Goal: Information Seeking & Learning: Learn about a topic

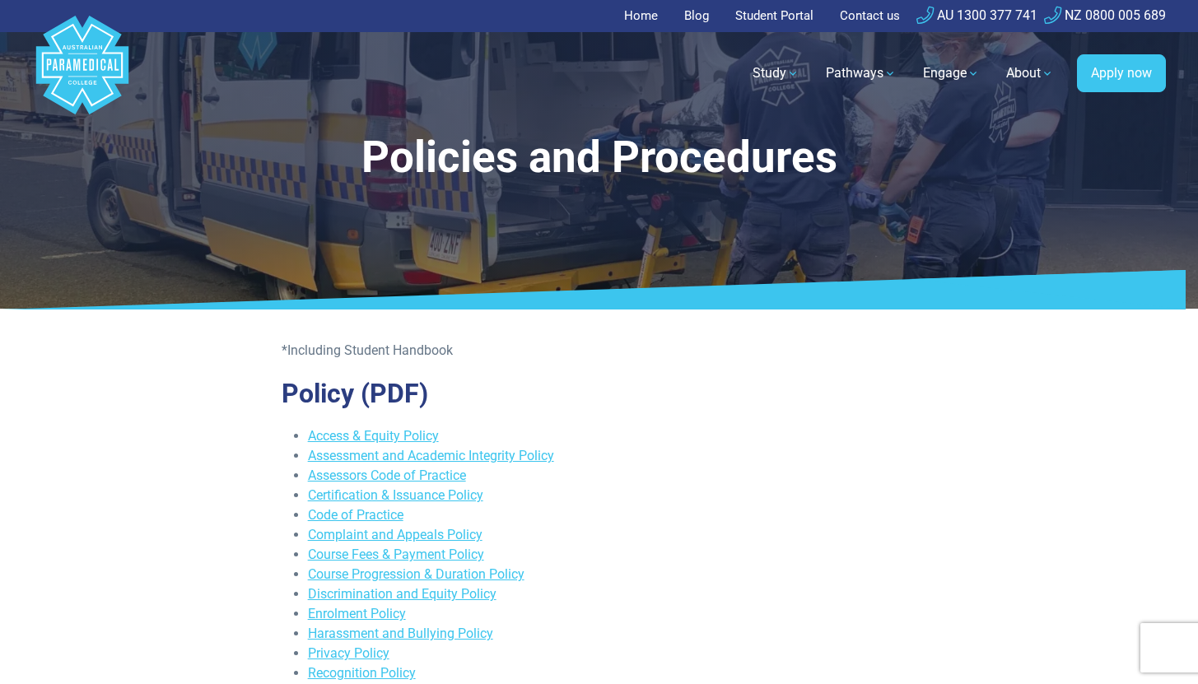
click at [775, 12] on link "Student Portal" at bounding box center [774, 16] width 98 height 32
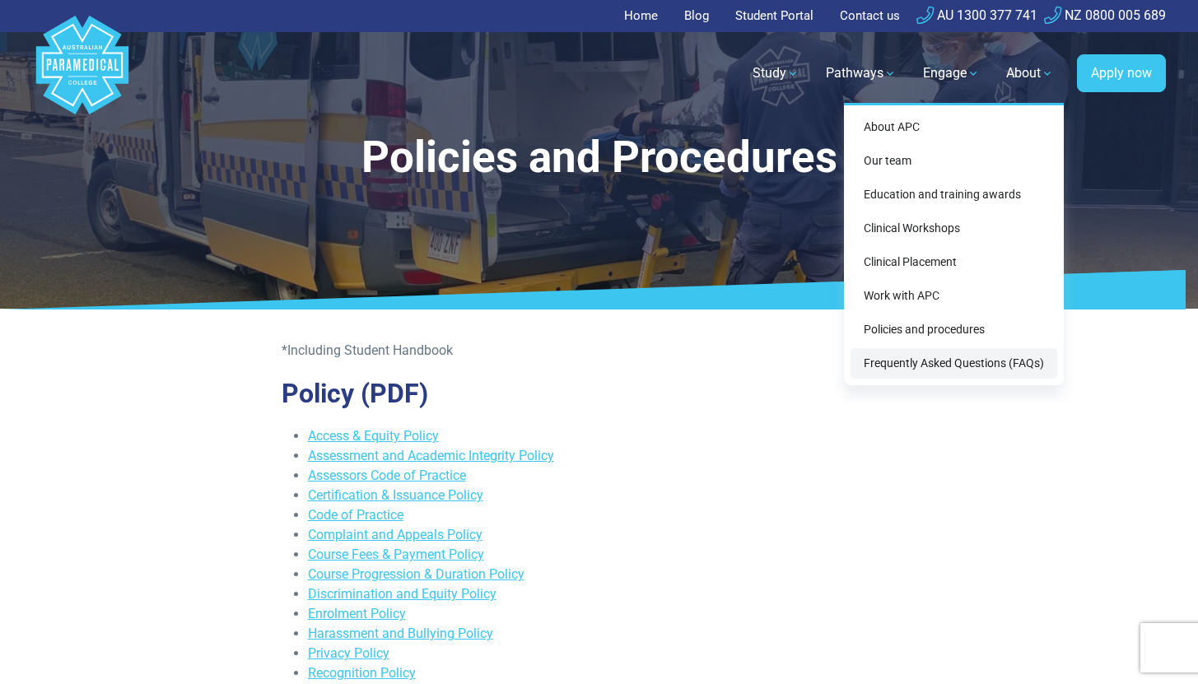
click at [966, 358] on link "Frequently Asked Questions (FAQs)" at bounding box center [953, 363] width 207 height 30
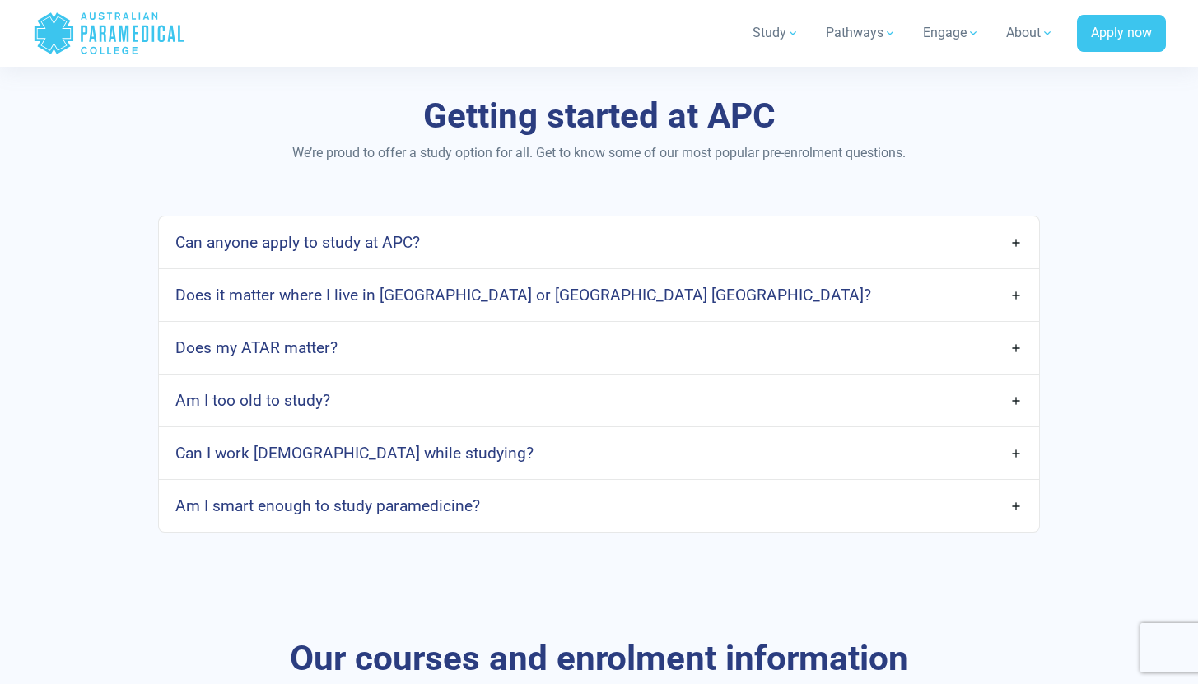
scroll to position [849, 0]
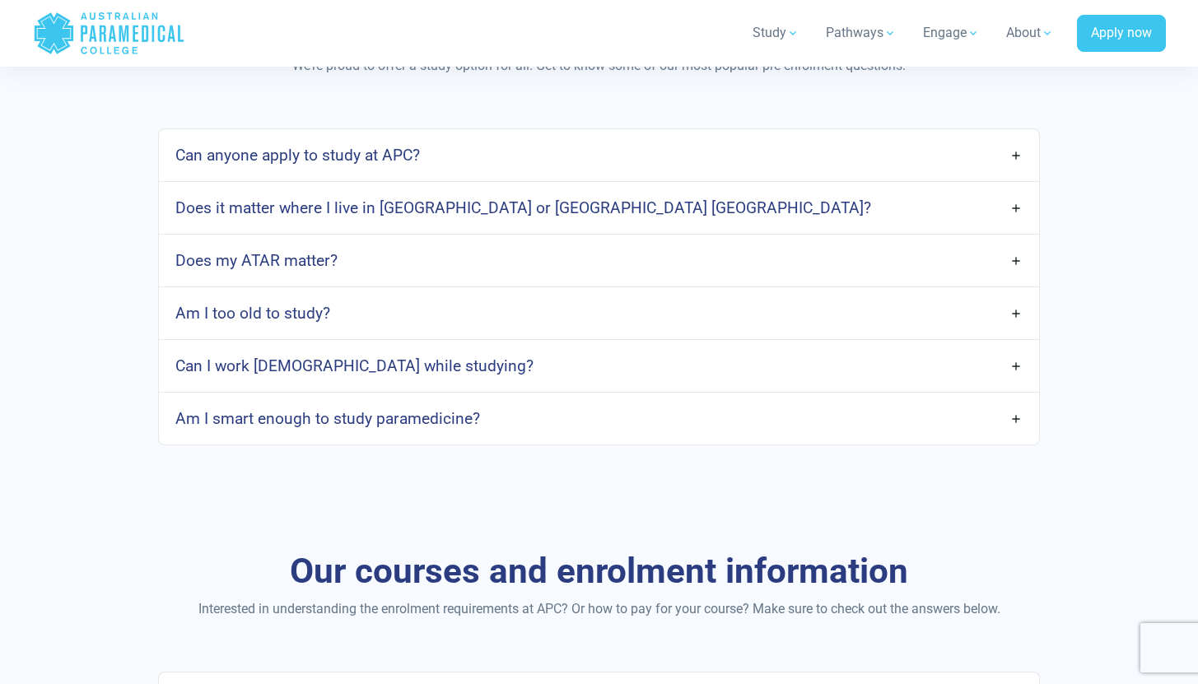
click at [623, 365] on link "Can I work [DEMOGRAPHIC_DATA] while studying?" at bounding box center [598, 366] width 879 height 39
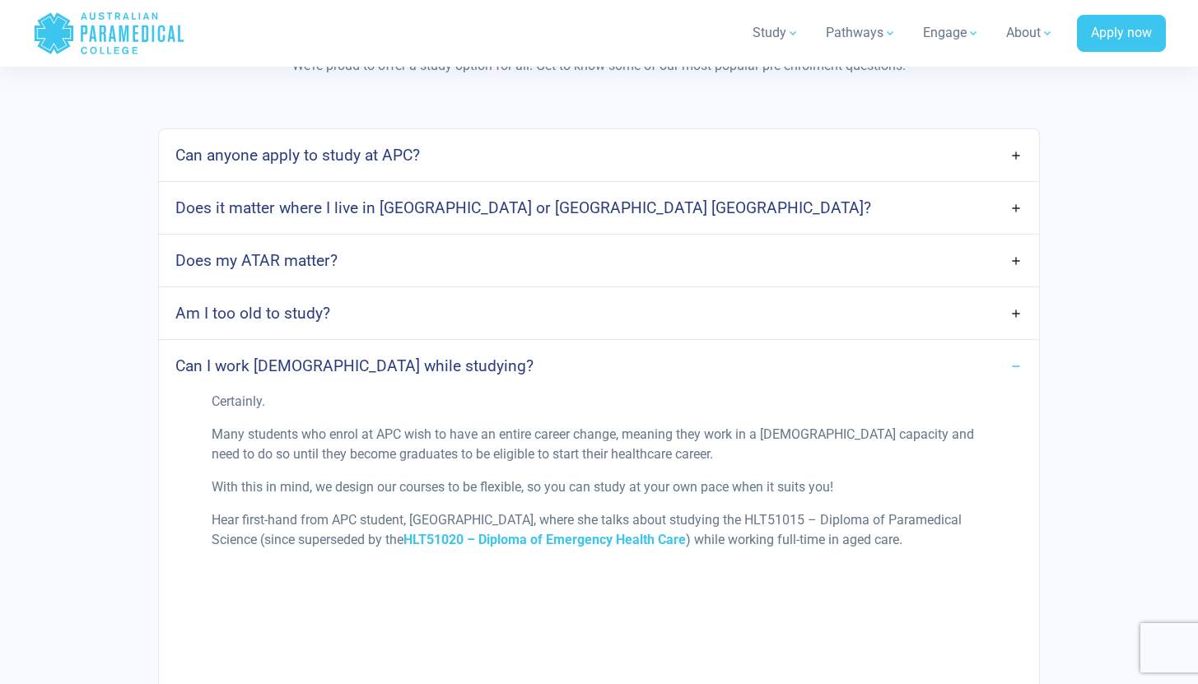
click at [621, 365] on link "Can I work [DEMOGRAPHIC_DATA] while studying?" at bounding box center [598, 366] width 879 height 39
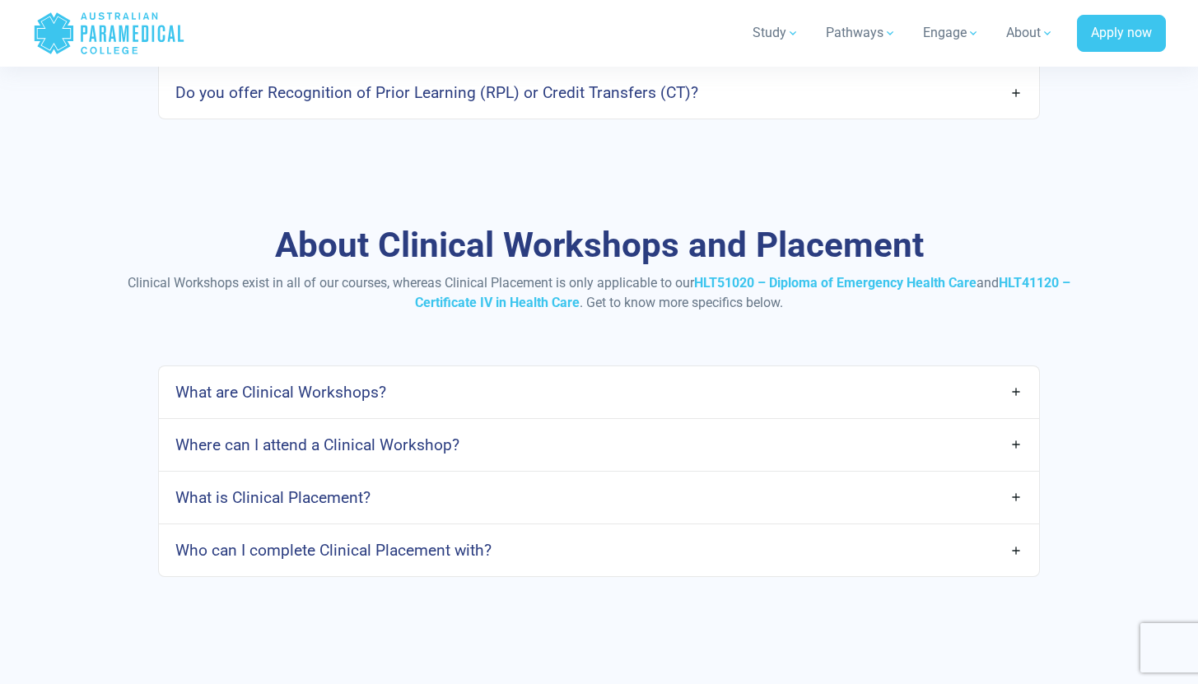
scroll to position [1720, 0]
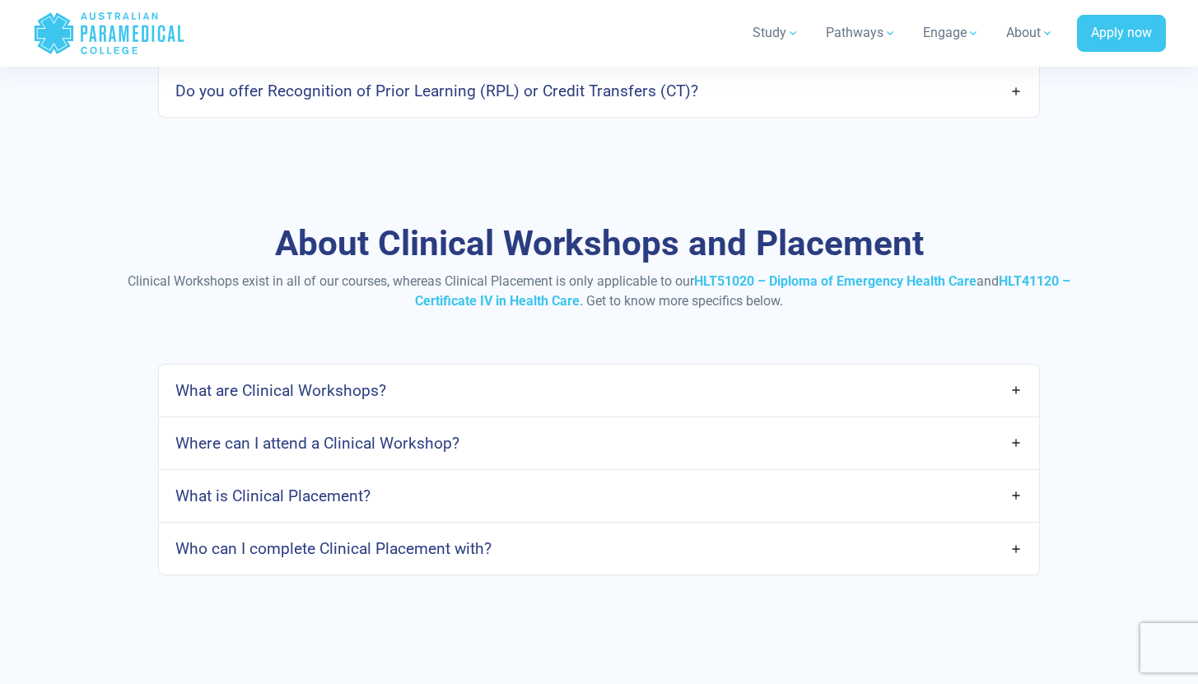
click at [507, 381] on link "What are Clinical Workshops?" at bounding box center [598, 390] width 879 height 39
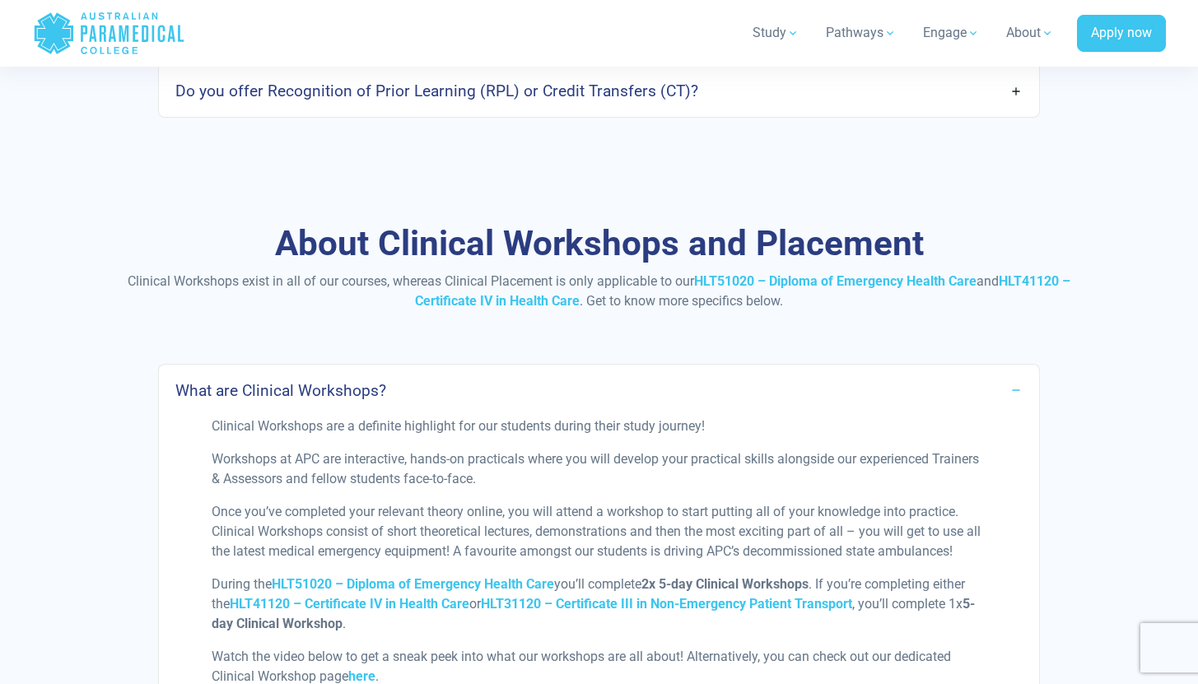
click at [507, 381] on link "What are Clinical Workshops?" at bounding box center [598, 390] width 879 height 39
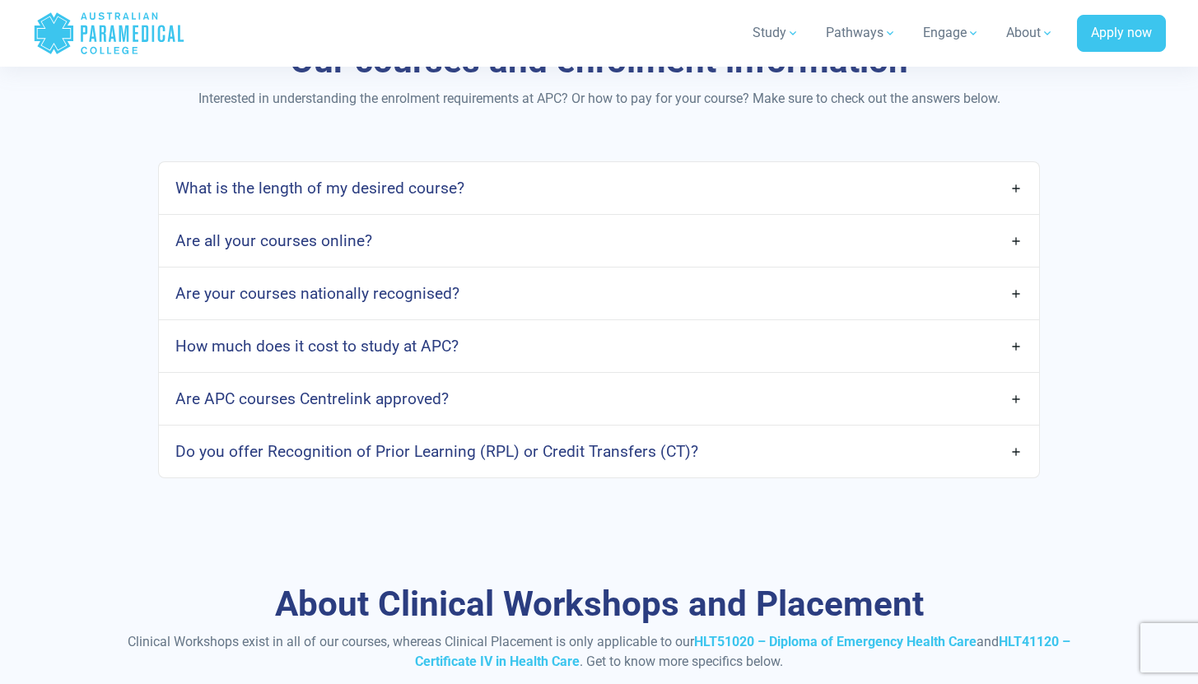
scroll to position [1360, 0]
click at [514, 181] on link "What is the length of my desired course?" at bounding box center [598, 187] width 879 height 39
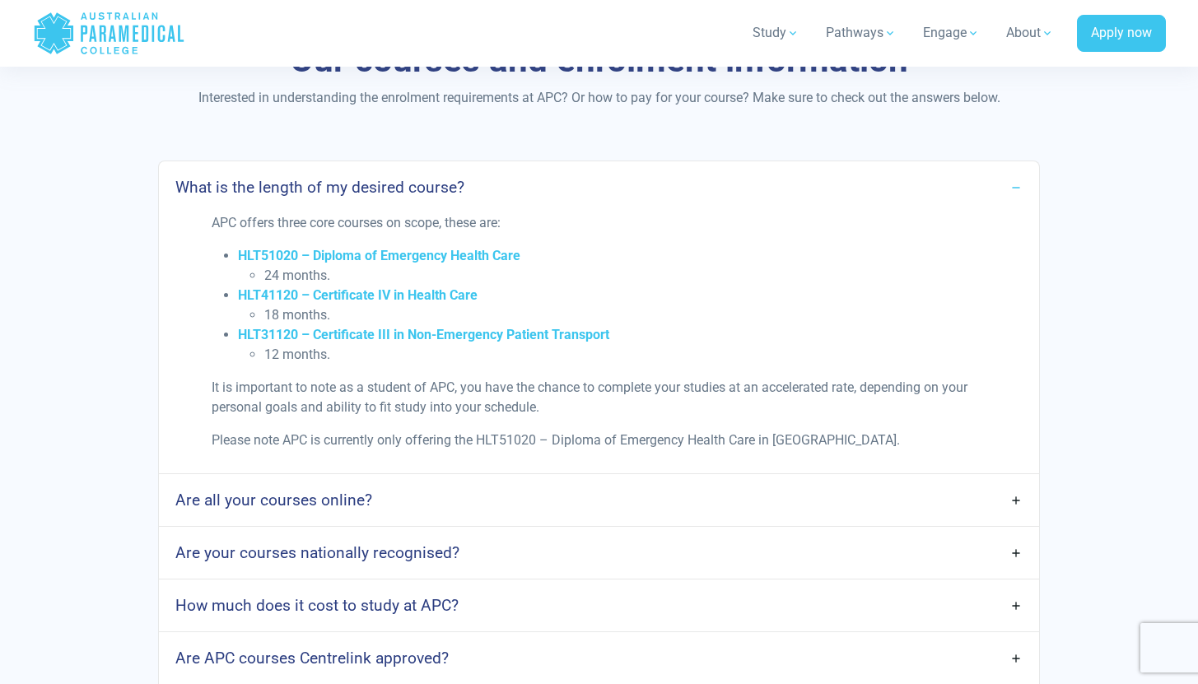
click at [514, 181] on link "What is the length of my desired course?" at bounding box center [598, 187] width 879 height 39
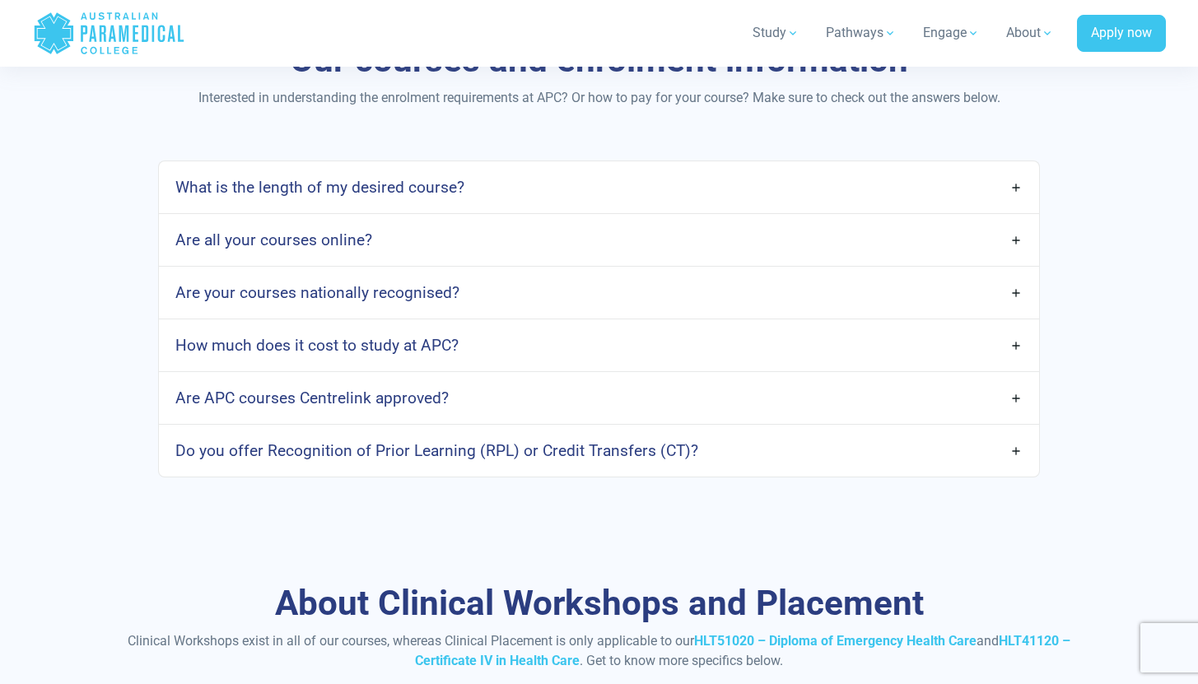
click at [456, 243] on link "Are all your courses online?" at bounding box center [598, 240] width 879 height 39
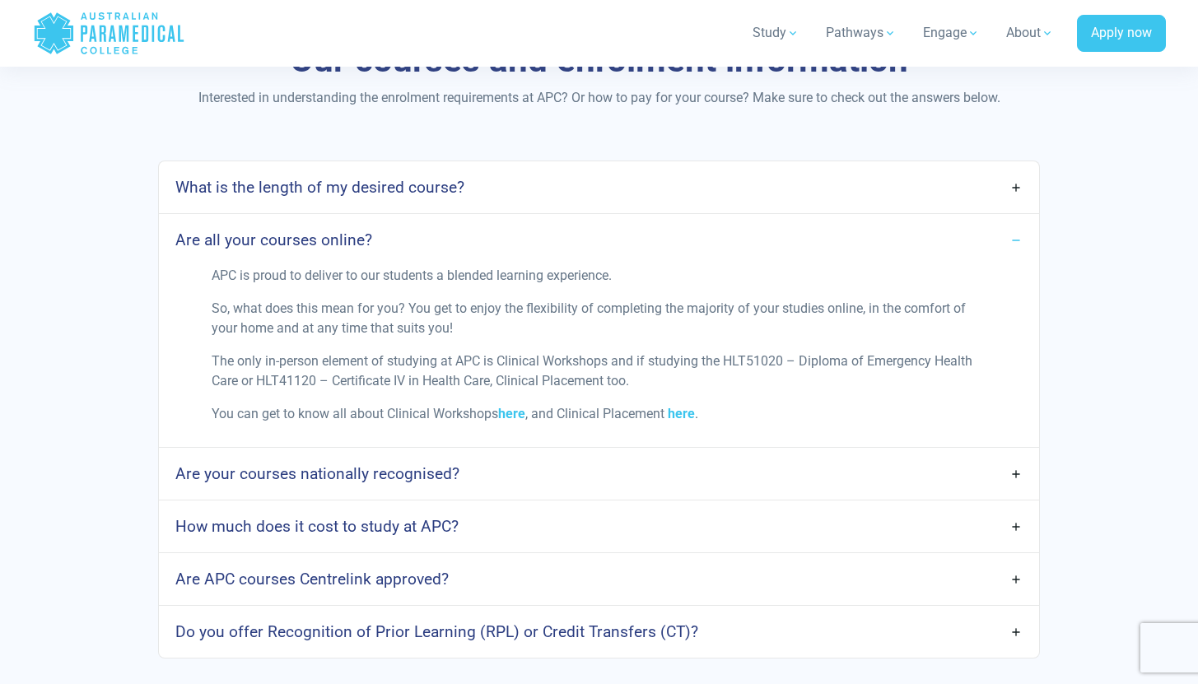
click at [457, 244] on link "Are all your courses online?" at bounding box center [598, 240] width 879 height 39
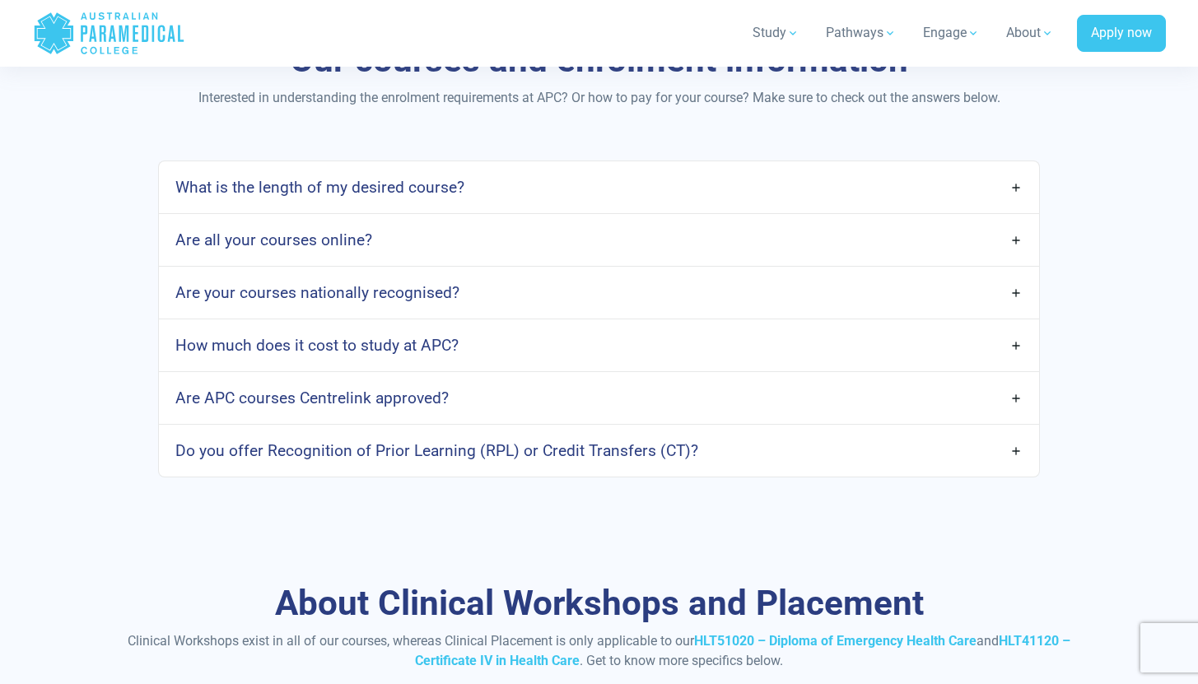
click at [495, 345] on link "How much does it cost to study at APC?" at bounding box center [598, 345] width 879 height 39
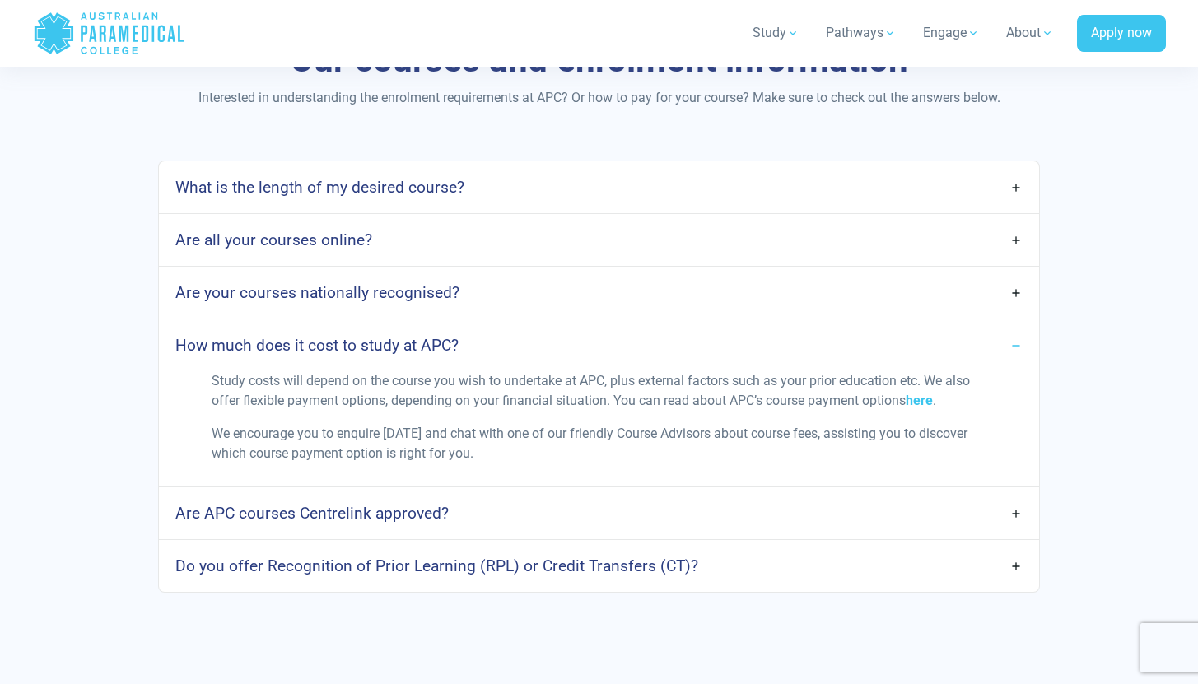
click at [495, 345] on link "How much does it cost to study at APC?" at bounding box center [598, 345] width 879 height 39
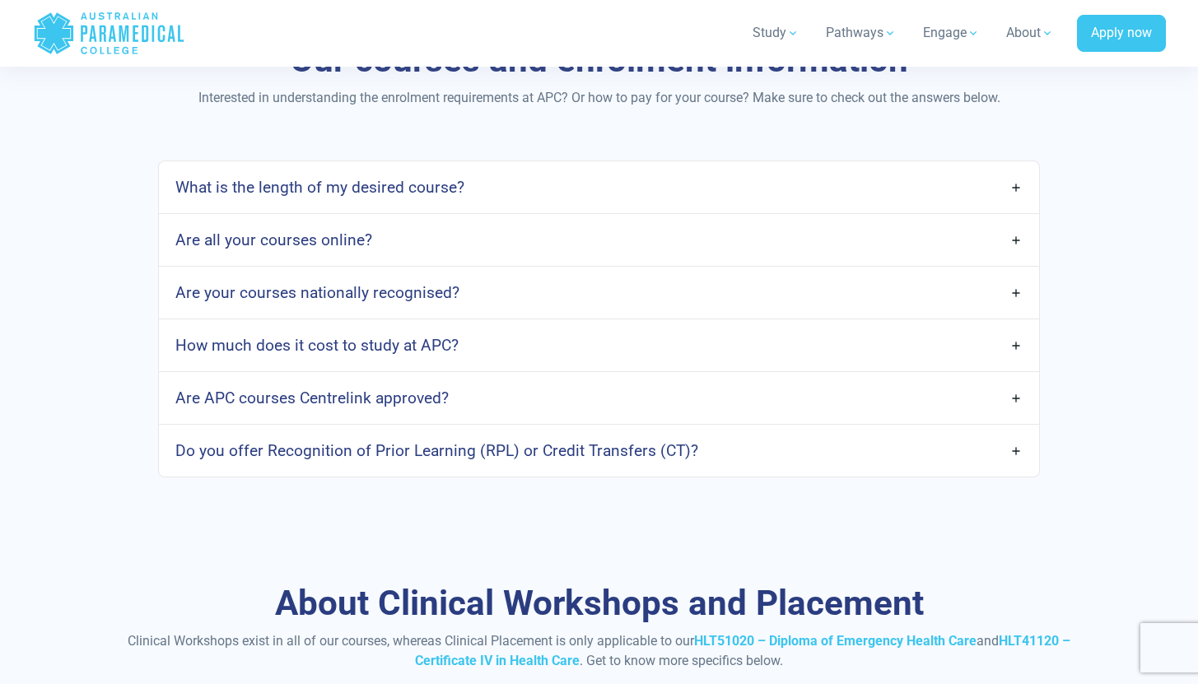
click at [494, 398] on link "Are APC courses Centrelink approved?" at bounding box center [598, 398] width 879 height 39
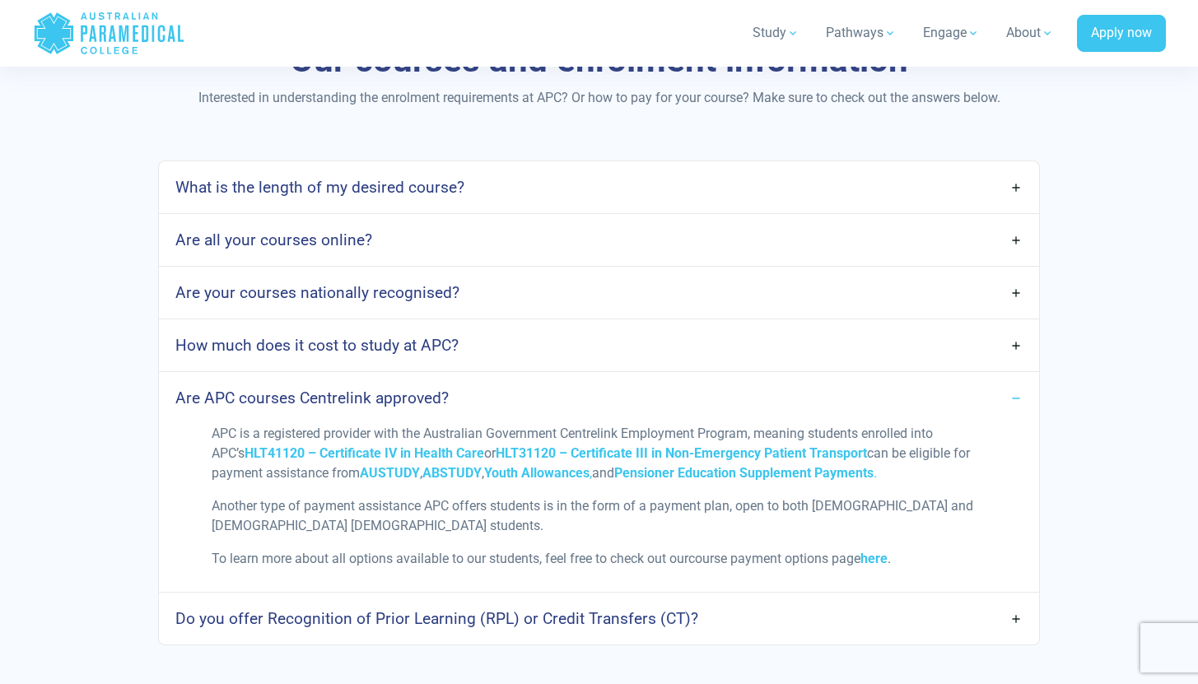
click at [495, 398] on link "Are APC courses Centrelink approved?" at bounding box center [598, 398] width 879 height 39
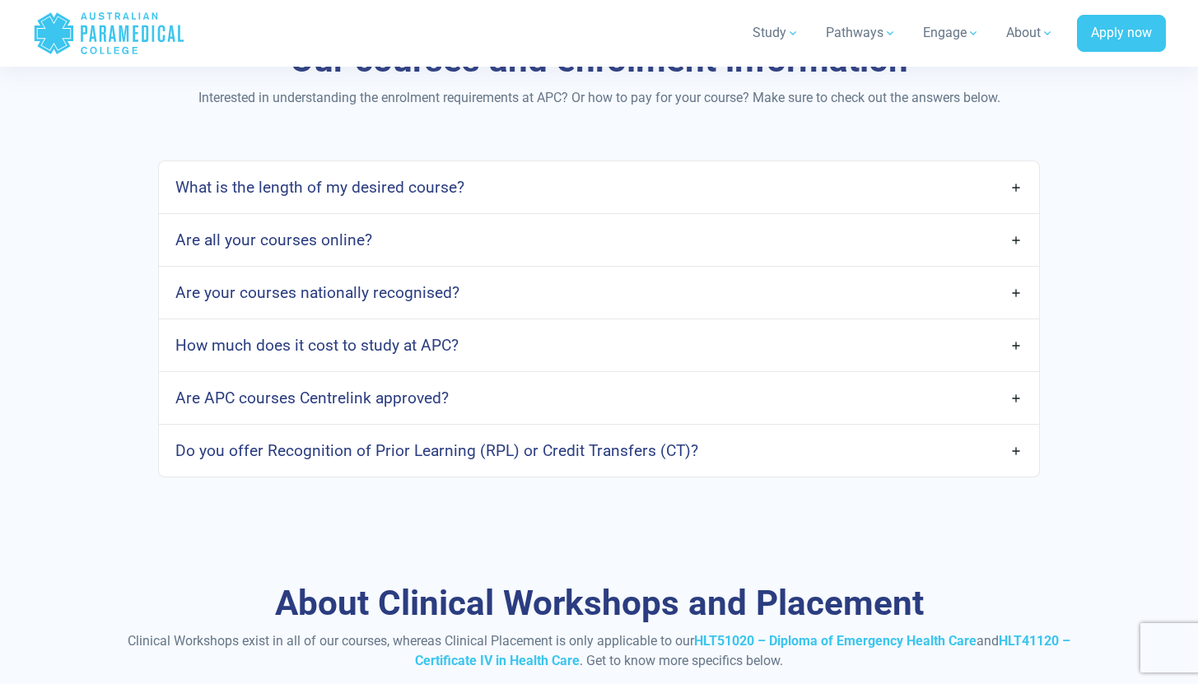
click at [491, 412] on link "Are APC courses Centrelink approved?" at bounding box center [598, 398] width 879 height 39
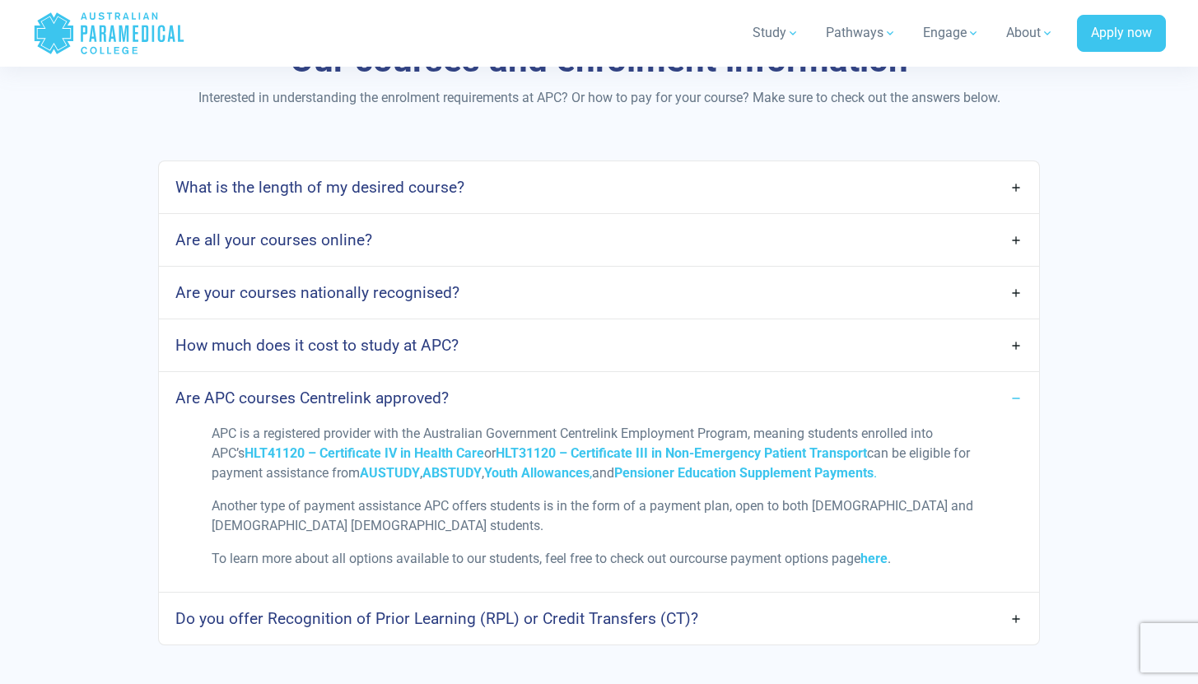
click at [487, 409] on link "Are APC courses Centrelink approved?" at bounding box center [598, 398] width 879 height 39
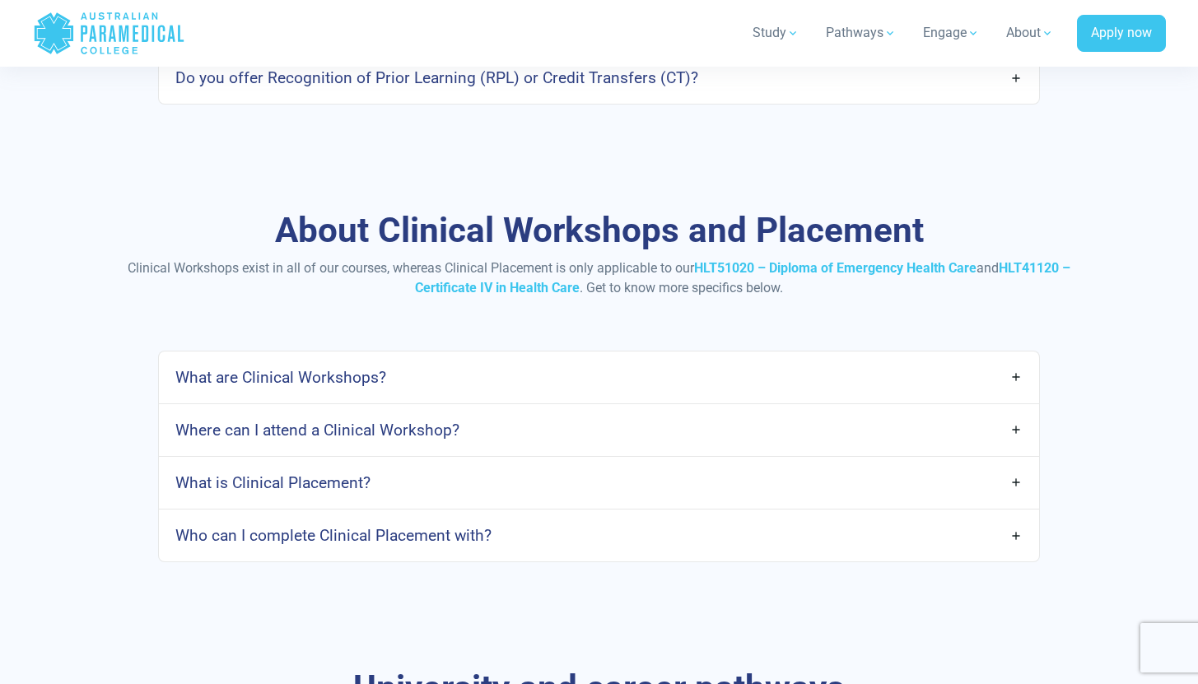
scroll to position [1745, 0]
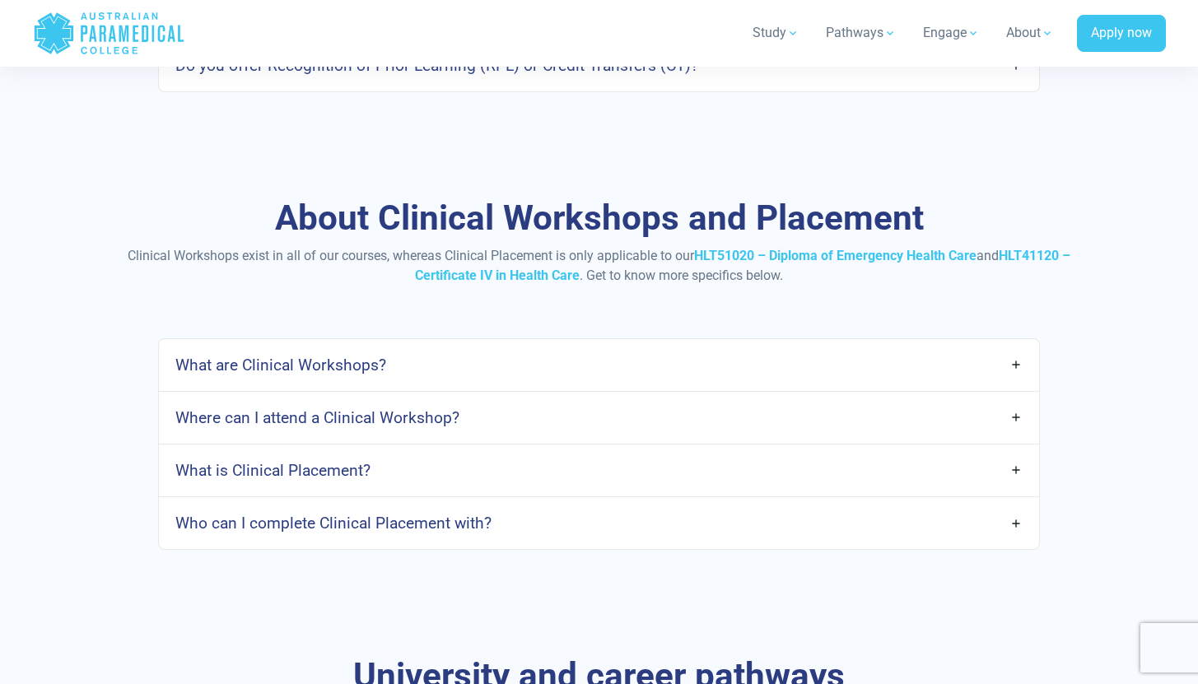
click at [424, 373] on link "What are Clinical Workshops?" at bounding box center [598, 365] width 879 height 39
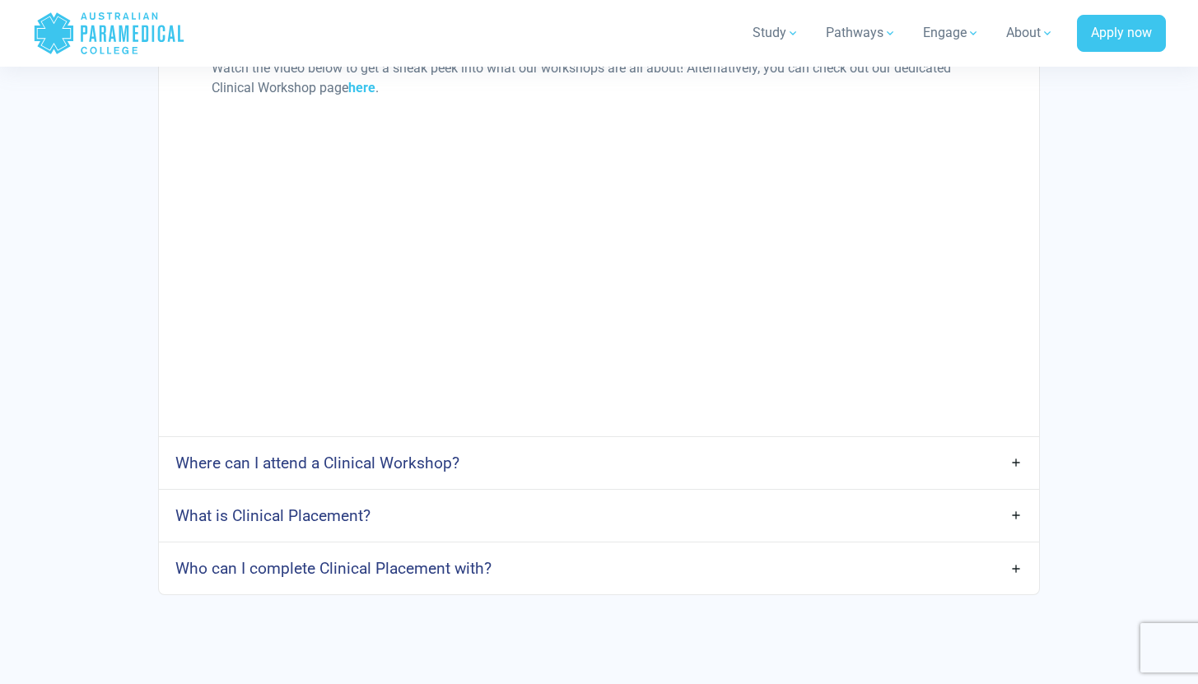
scroll to position [2309, 0]
click at [696, 460] on link "Where can I attend a Clinical Workshop?" at bounding box center [598, 462] width 879 height 39
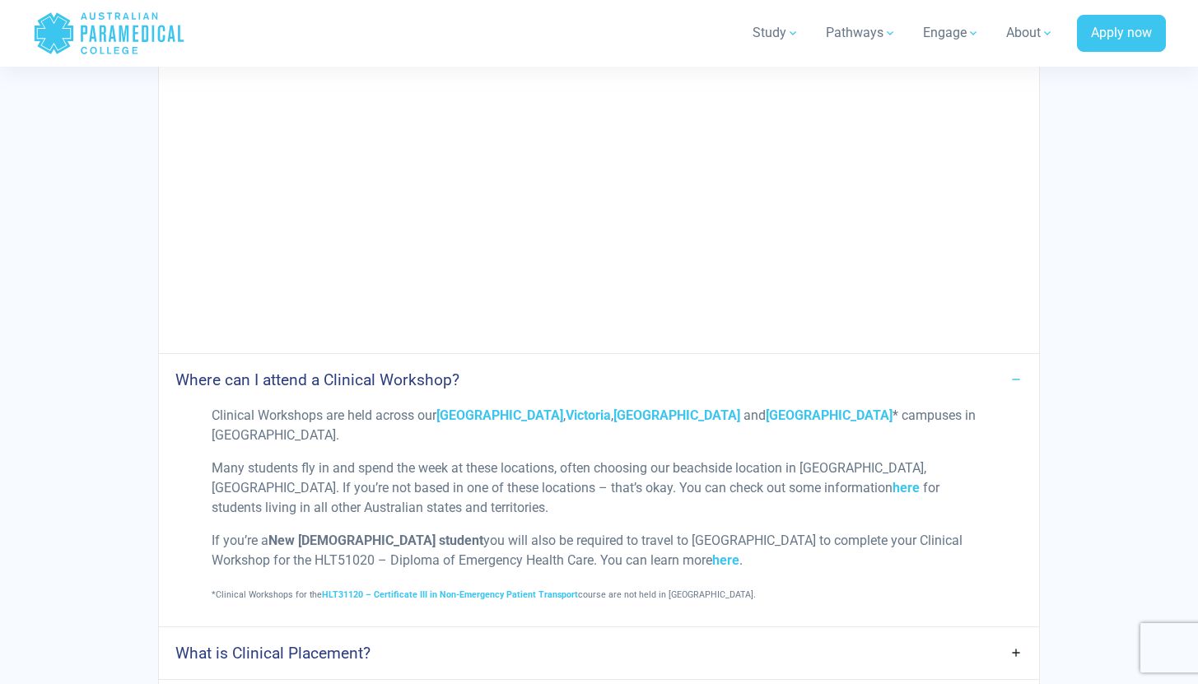
scroll to position [2393, 0]
click at [595, 368] on link "Where can I attend a Clinical Workshop?" at bounding box center [598, 378] width 879 height 39
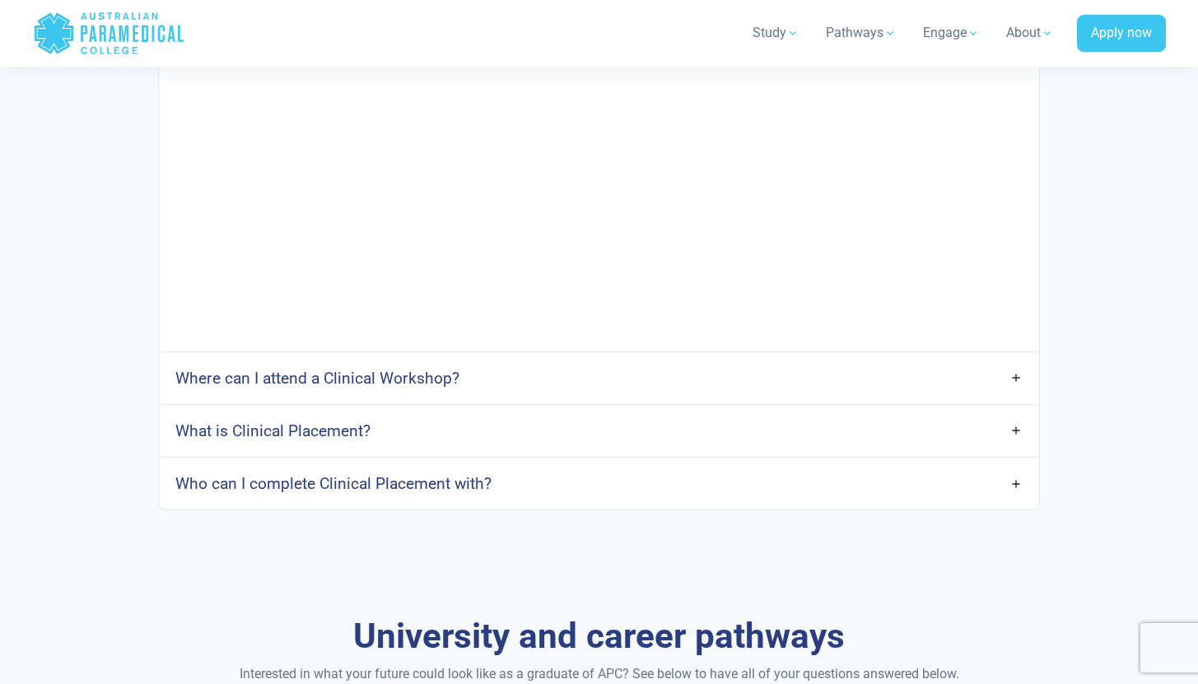
click at [579, 408] on div "What is Clinical Placement?" at bounding box center [598, 431] width 879 height 52
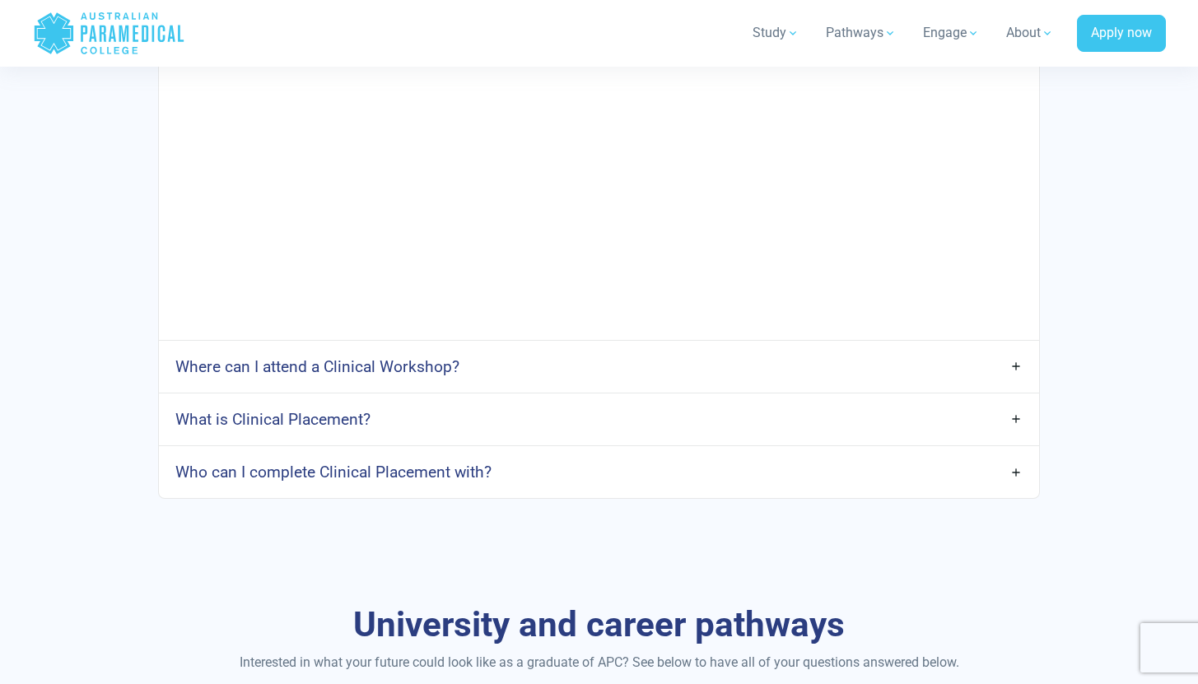
scroll to position [2409, 0]
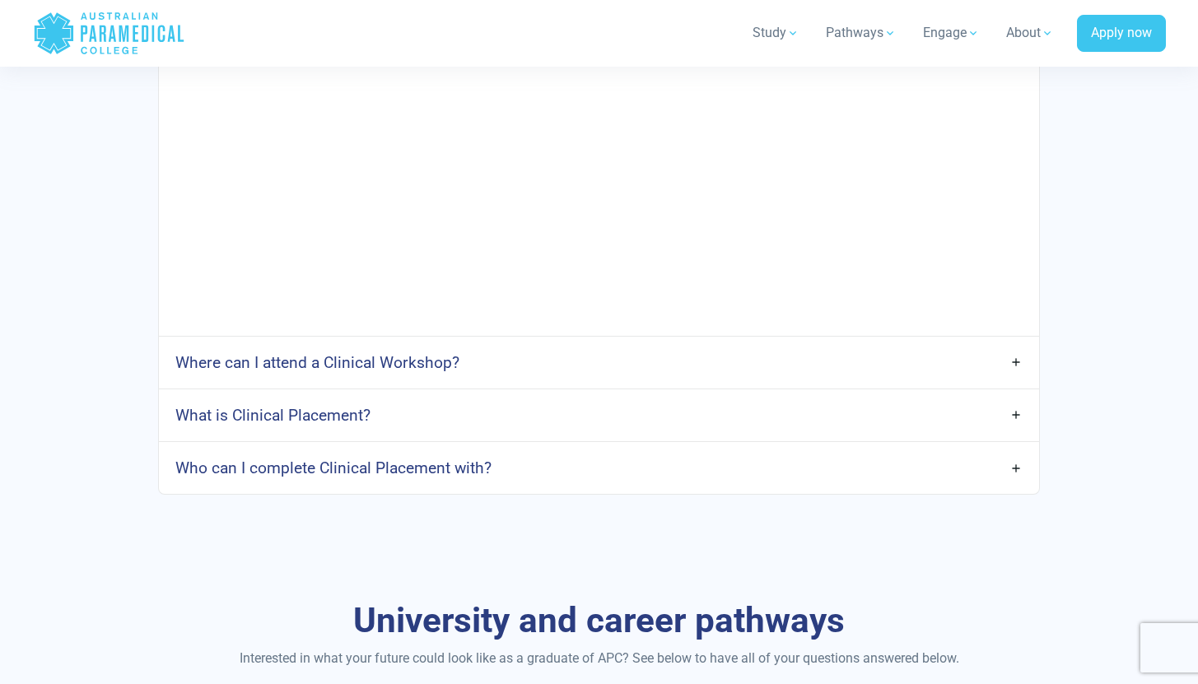
click at [517, 404] on link "What is Clinical Placement?" at bounding box center [598, 415] width 879 height 39
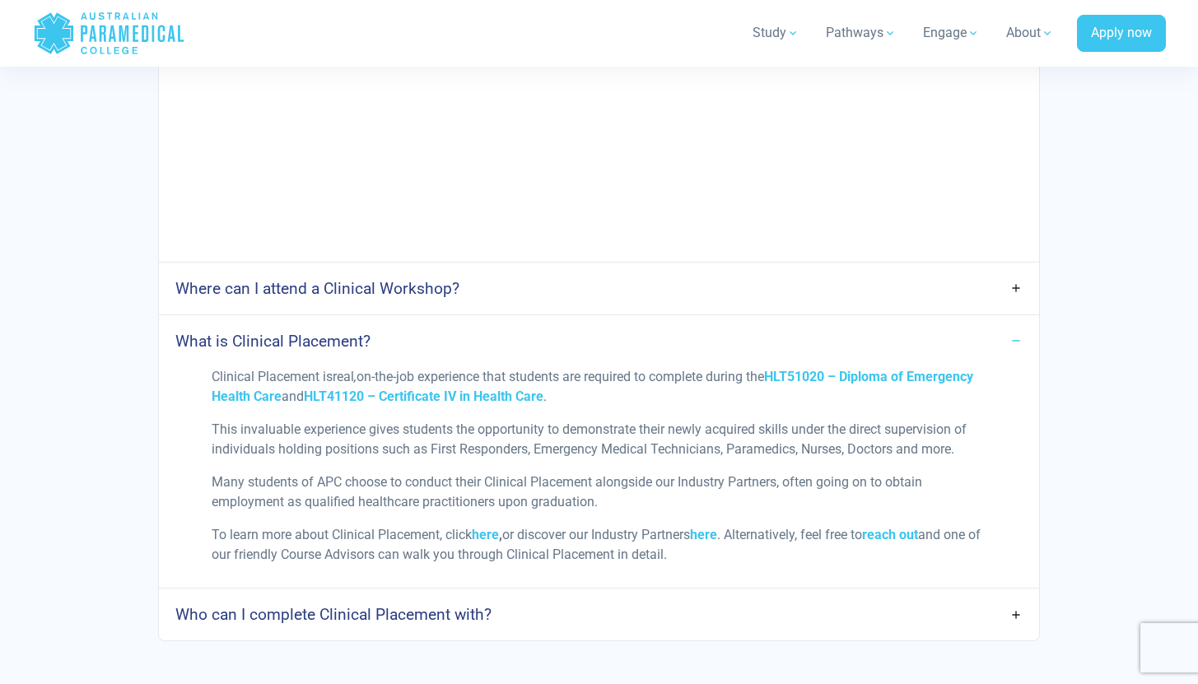
scroll to position [2490, 0]
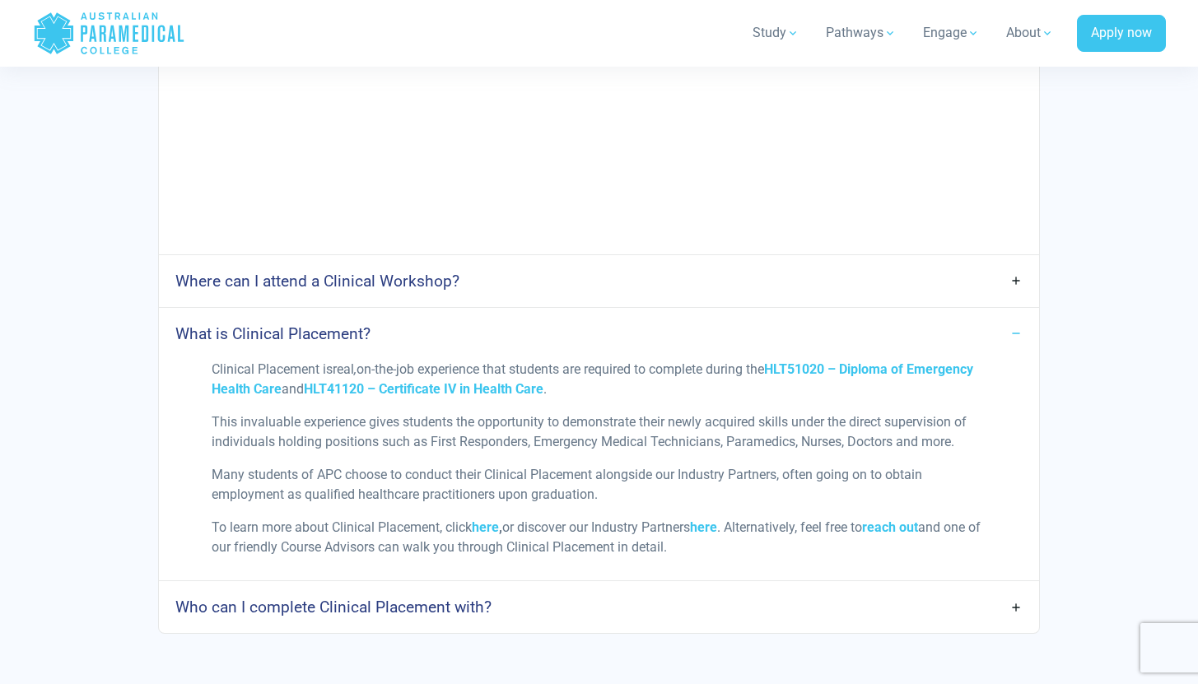
click at [546, 335] on link "What is Clinical Placement?" at bounding box center [598, 333] width 879 height 39
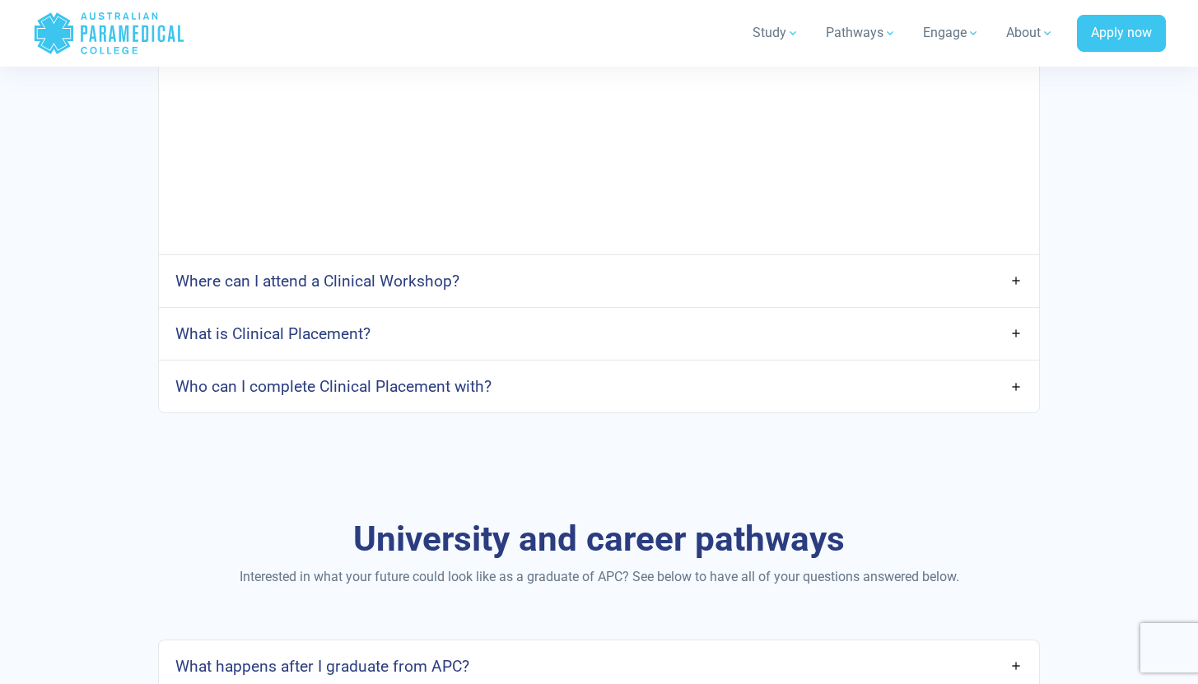
click at [550, 397] on link "Who can I complete Clinical Placement with?" at bounding box center [598, 386] width 879 height 39
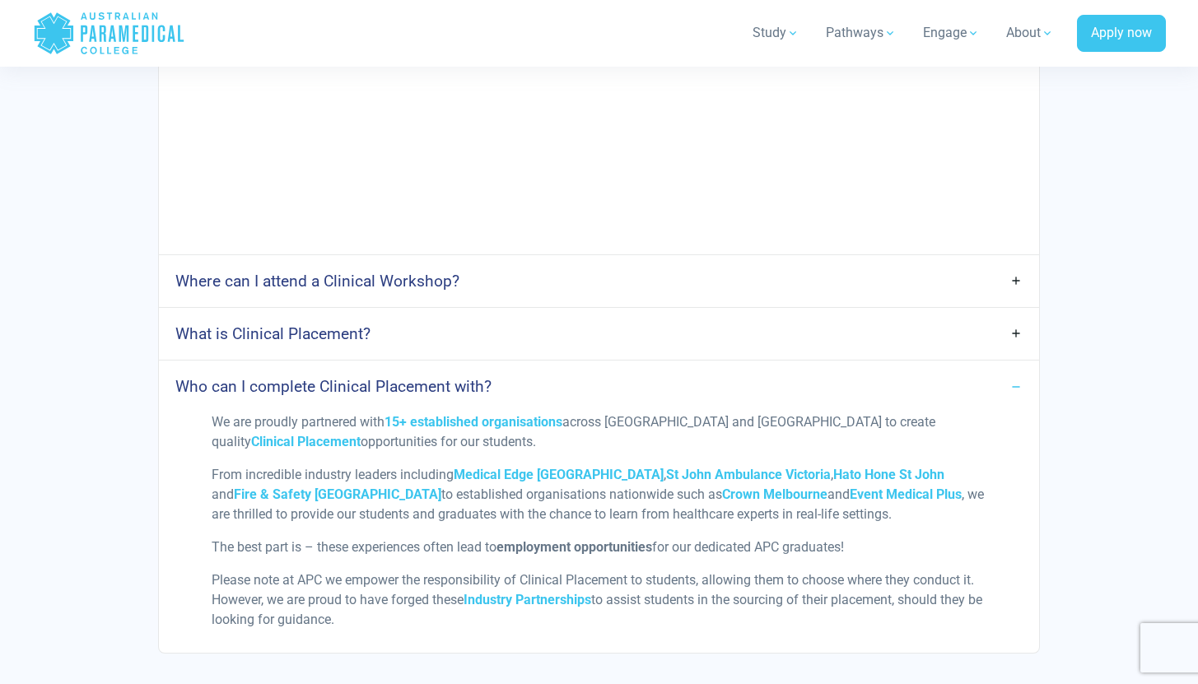
click at [552, 393] on link "Who can I complete Clinical Placement with?" at bounding box center [598, 386] width 879 height 39
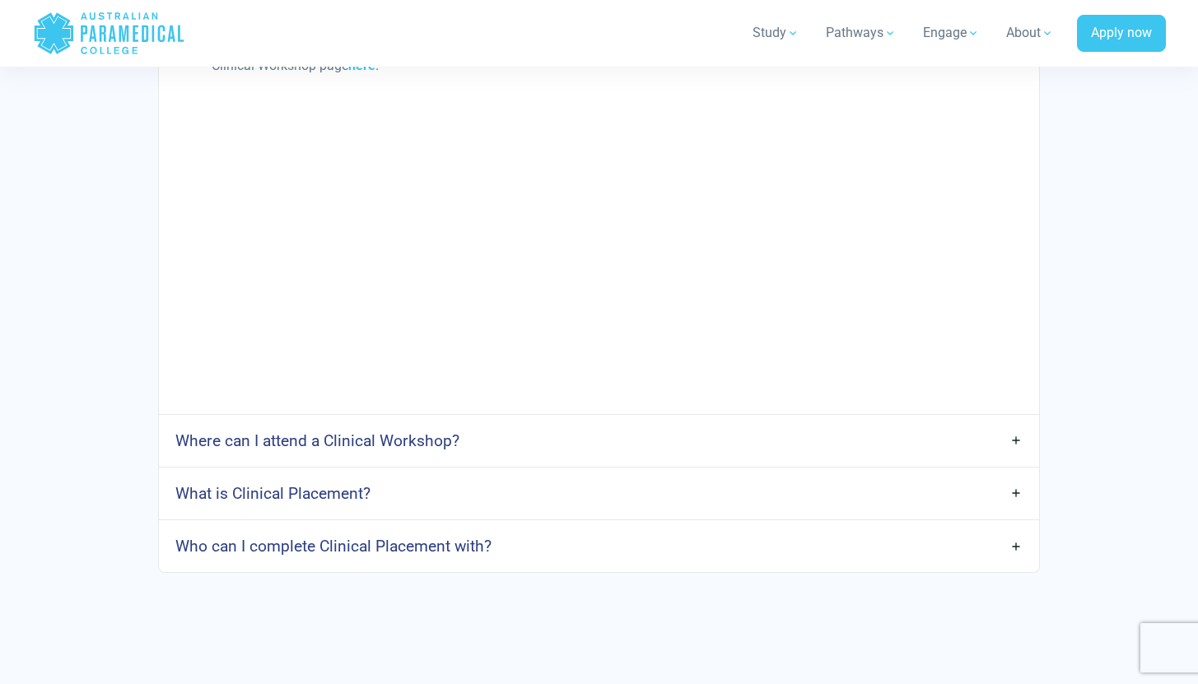
scroll to position [2485, 0]
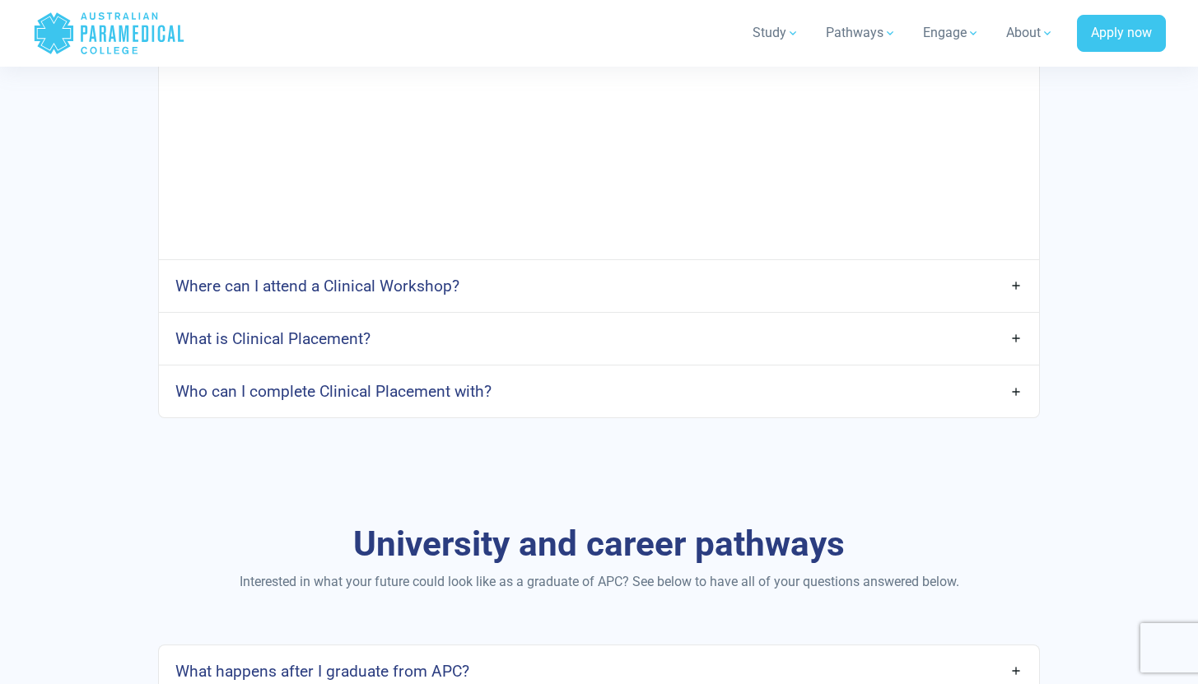
click at [520, 394] on link "Who can I complete Clinical Placement with?" at bounding box center [598, 391] width 879 height 39
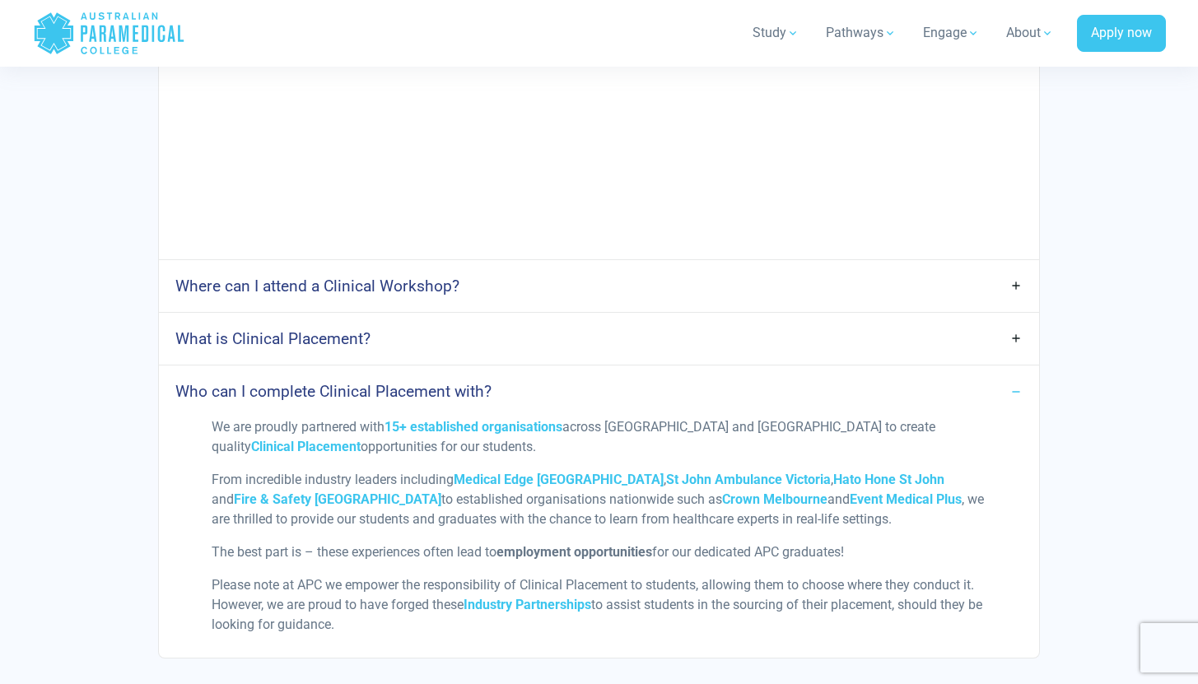
click at [523, 394] on link "Who can I complete Clinical Placement with?" at bounding box center [598, 391] width 879 height 39
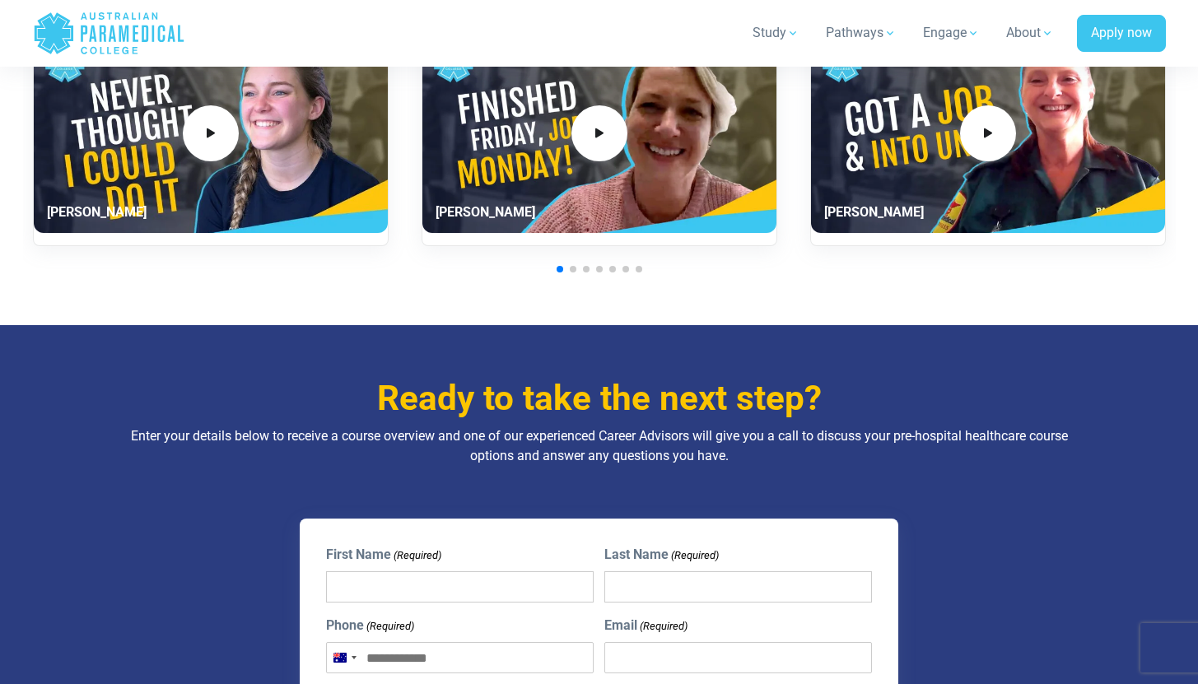
scroll to position [3498, 0]
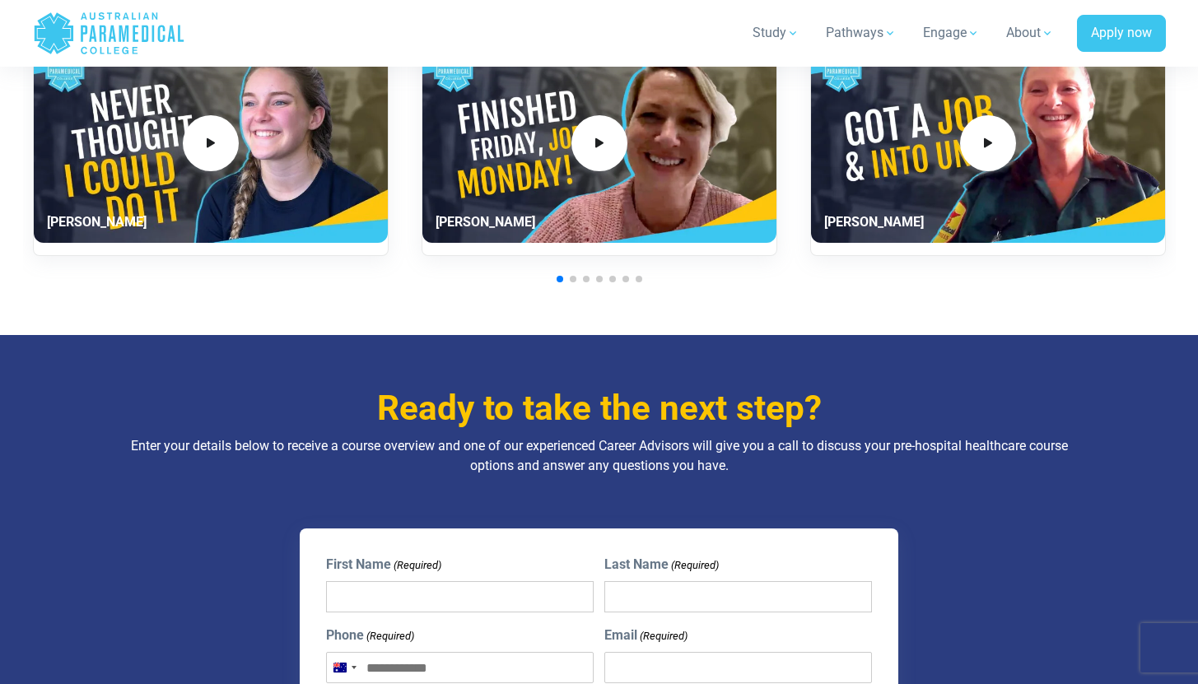
click at [573, 275] on div "What our students say Tyler Franklin Tasha Scholes" at bounding box center [599, 116] width 1152 height 440
click at [573, 282] on span "Go to slide 2" at bounding box center [573, 279] width 7 height 7
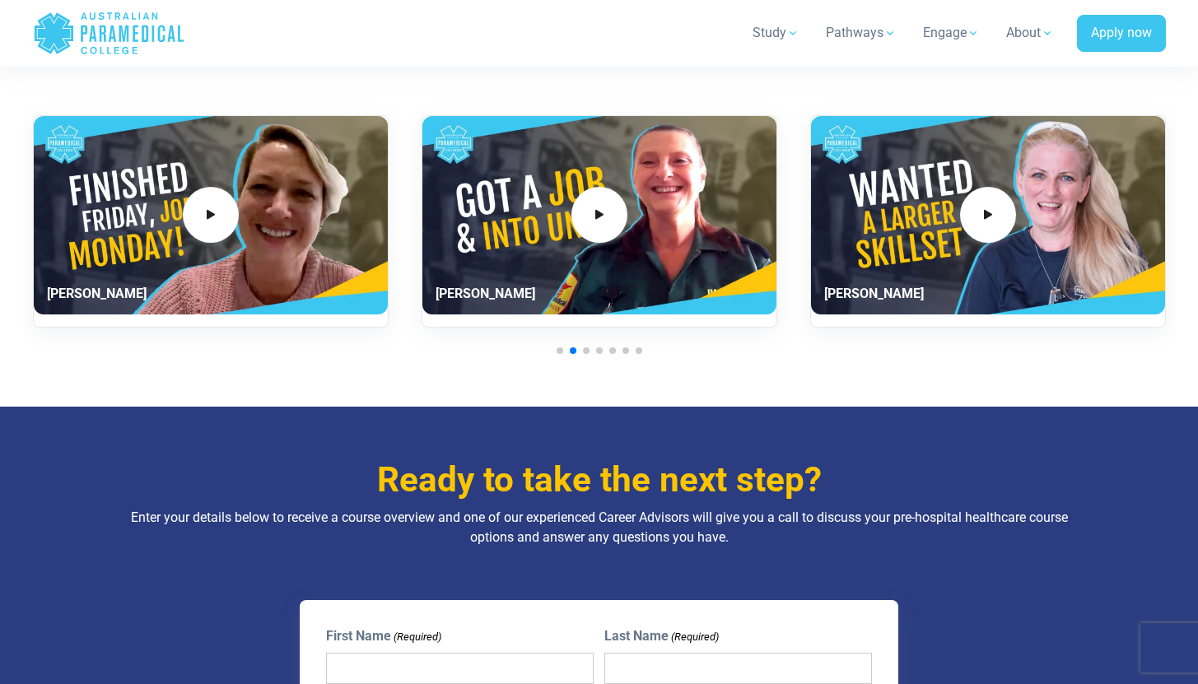
scroll to position [3424, 0]
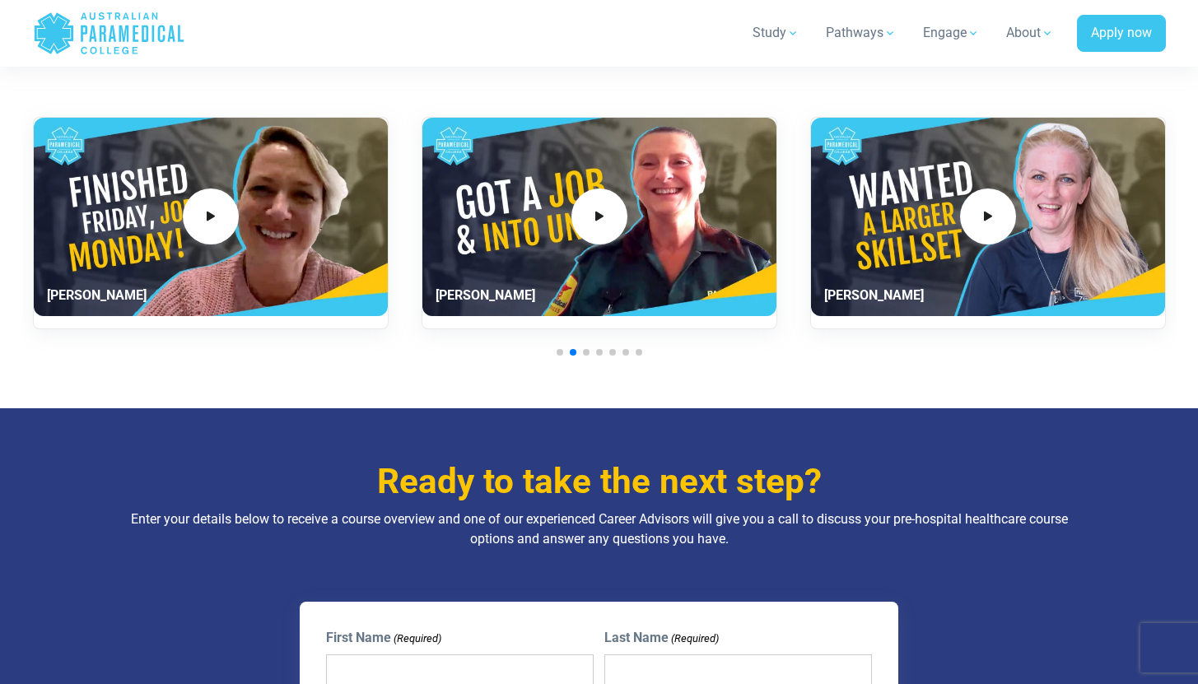
click at [587, 351] on span "Go to slide 3" at bounding box center [586, 352] width 7 height 7
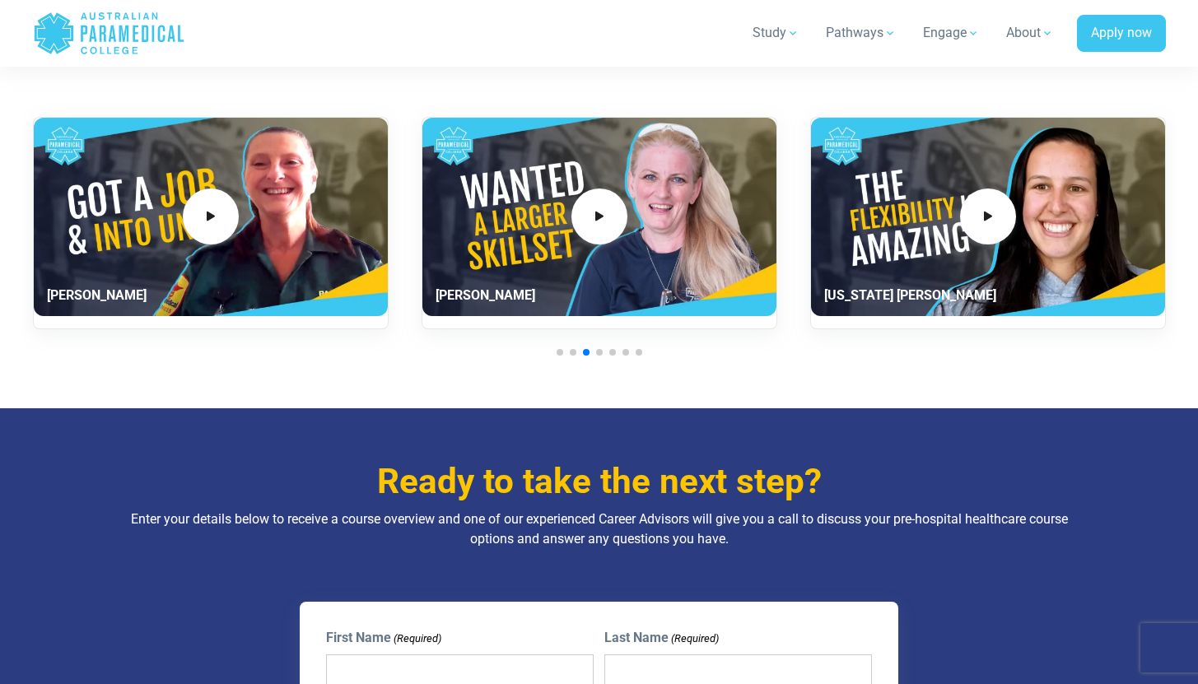
click at [599, 354] on span "Go to slide 4" at bounding box center [599, 352] width 7 height 7
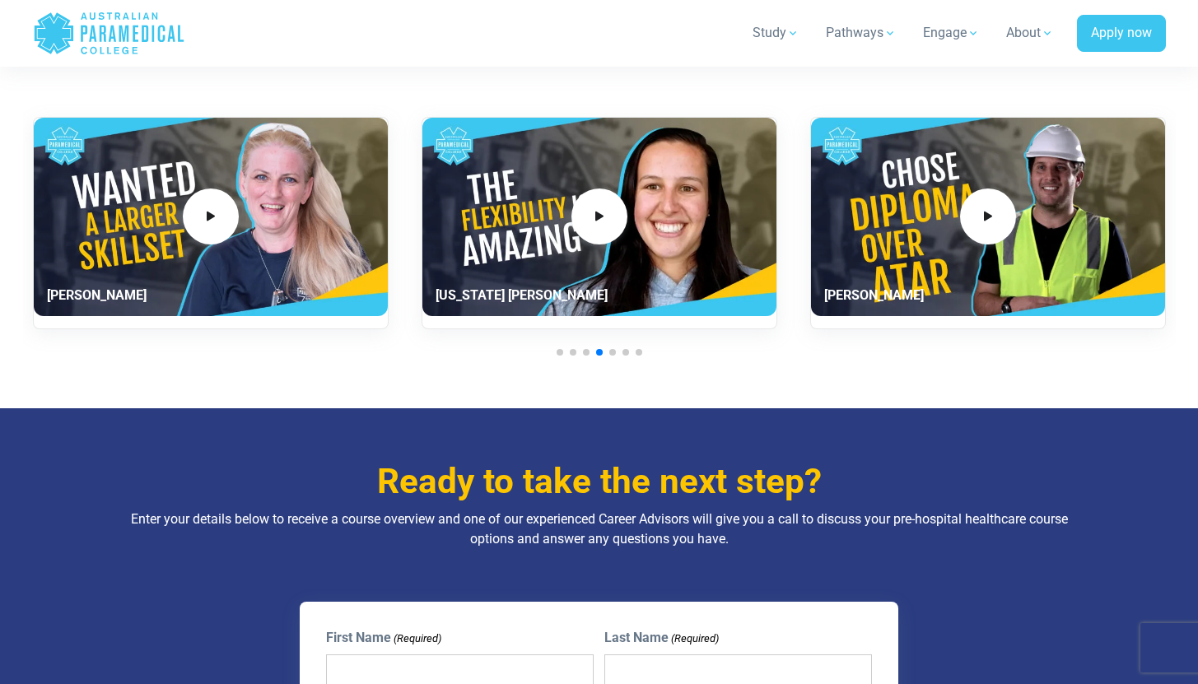
click at [615, 351] on div at bounding box center [599, 352] width 1133 height 7
click at [610, 351] on span "Go to slide 5" at bounding box center [612, 352] width 7 height 7
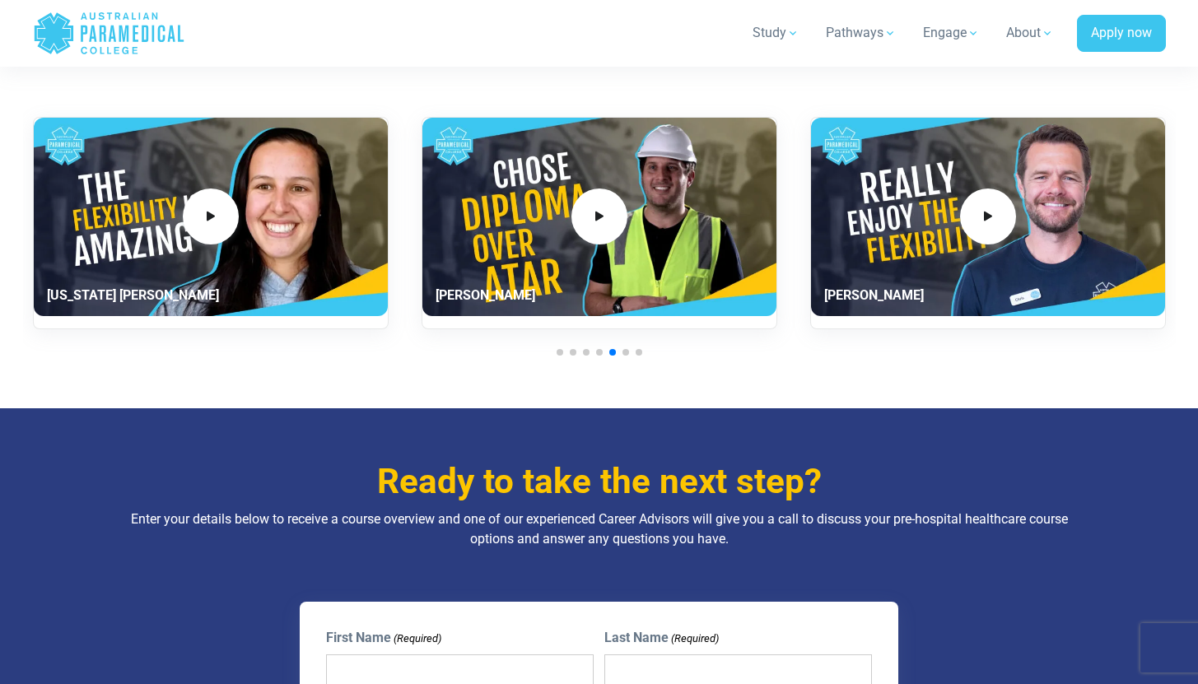
click at [624, 352] on span "Go to slide 6" at bounding box center [625, 352] width 7 height 7
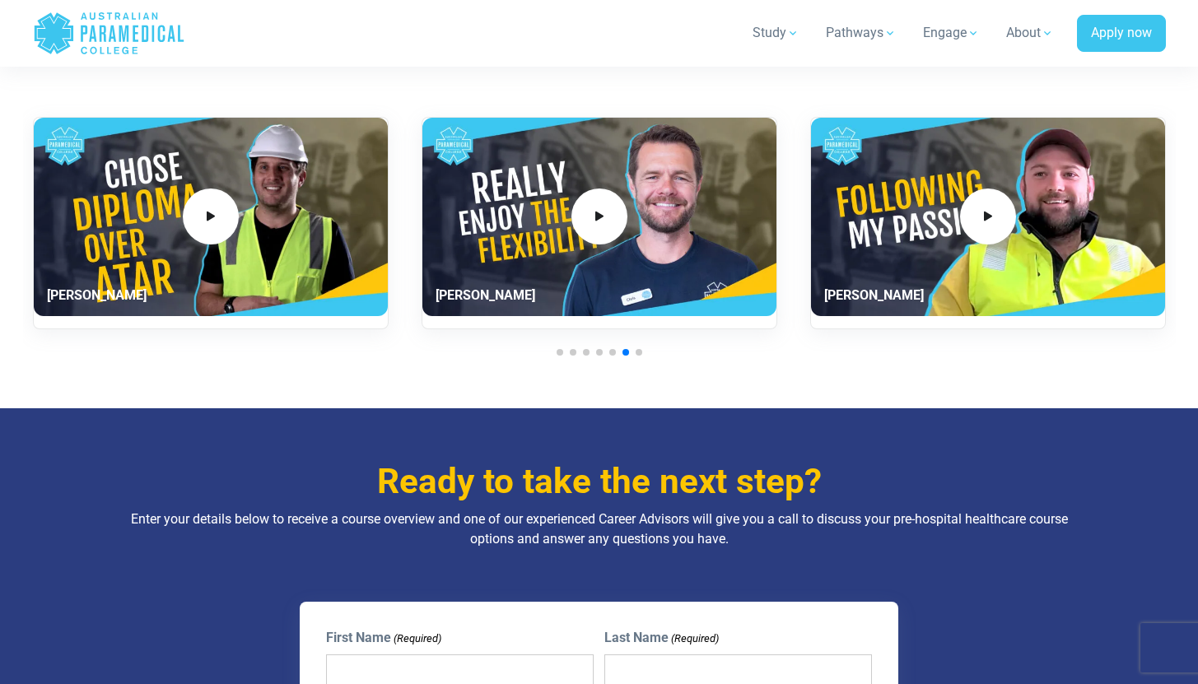
click at [640, 351] on span "Go to slide 7" at bounding box center [638, 352] width 7 height 7
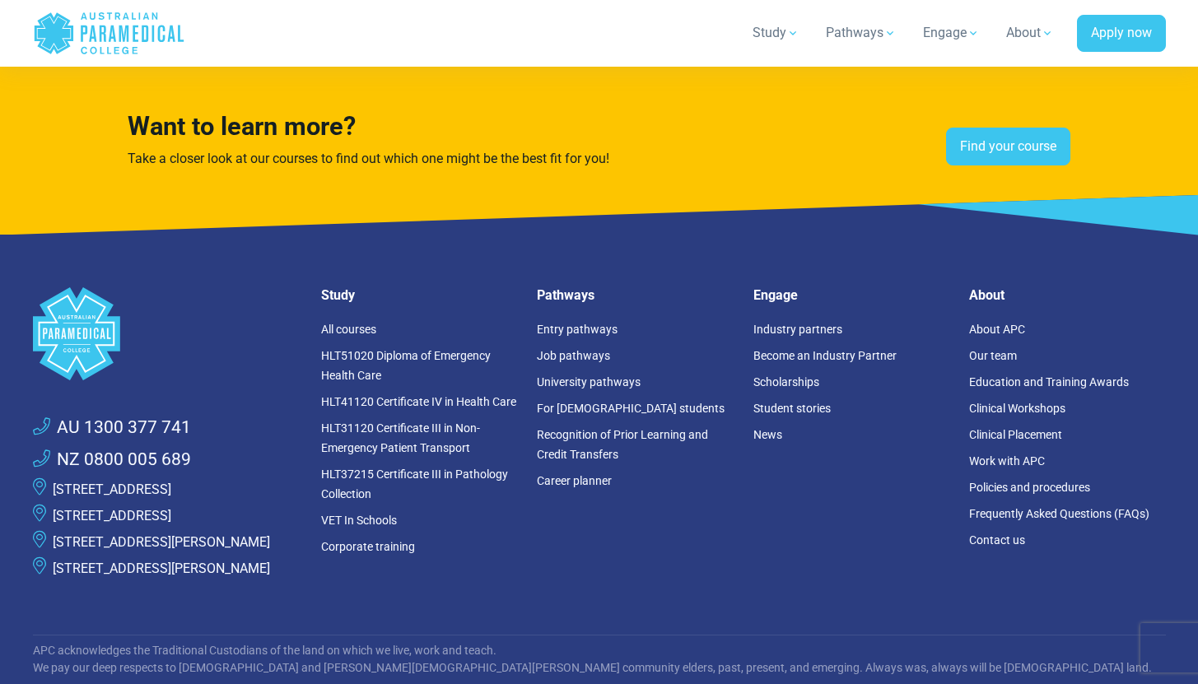
scroll to position [4699, 0]
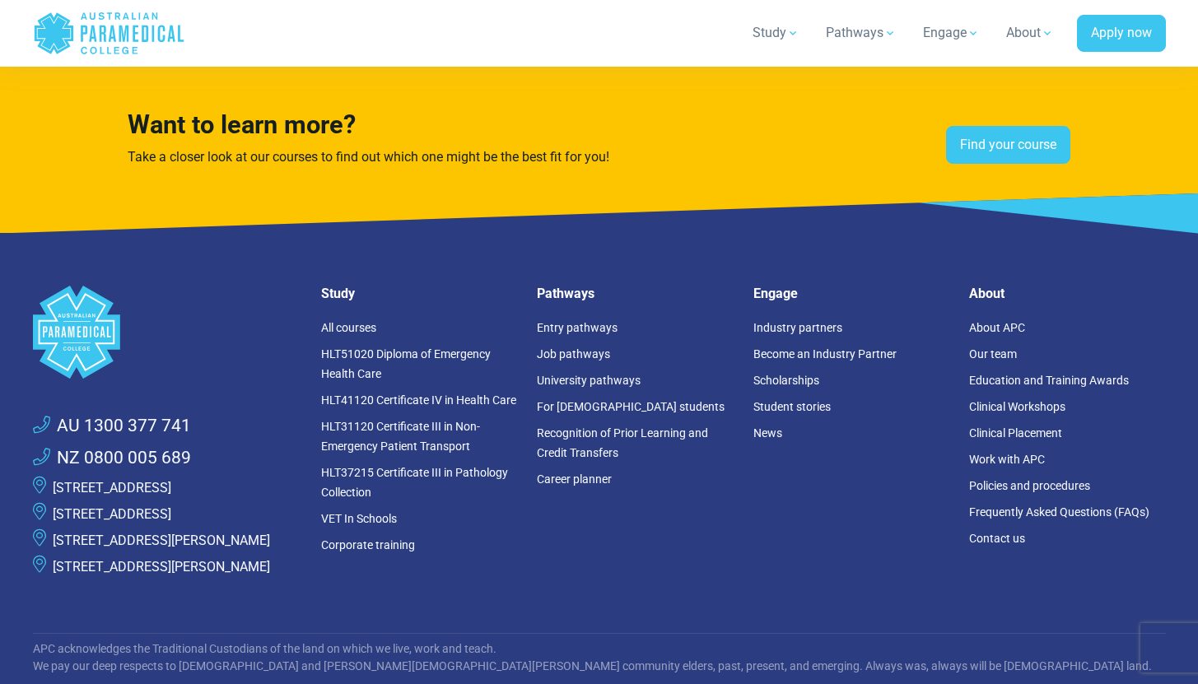
click at [1014, 414] on li "Clinical Workshops" at bounding box center [1067, 406] width 197 height 26
click at [1011, 411] on link "Clinical Workshops" at bounding box center [1017, 406] width 96 height 13
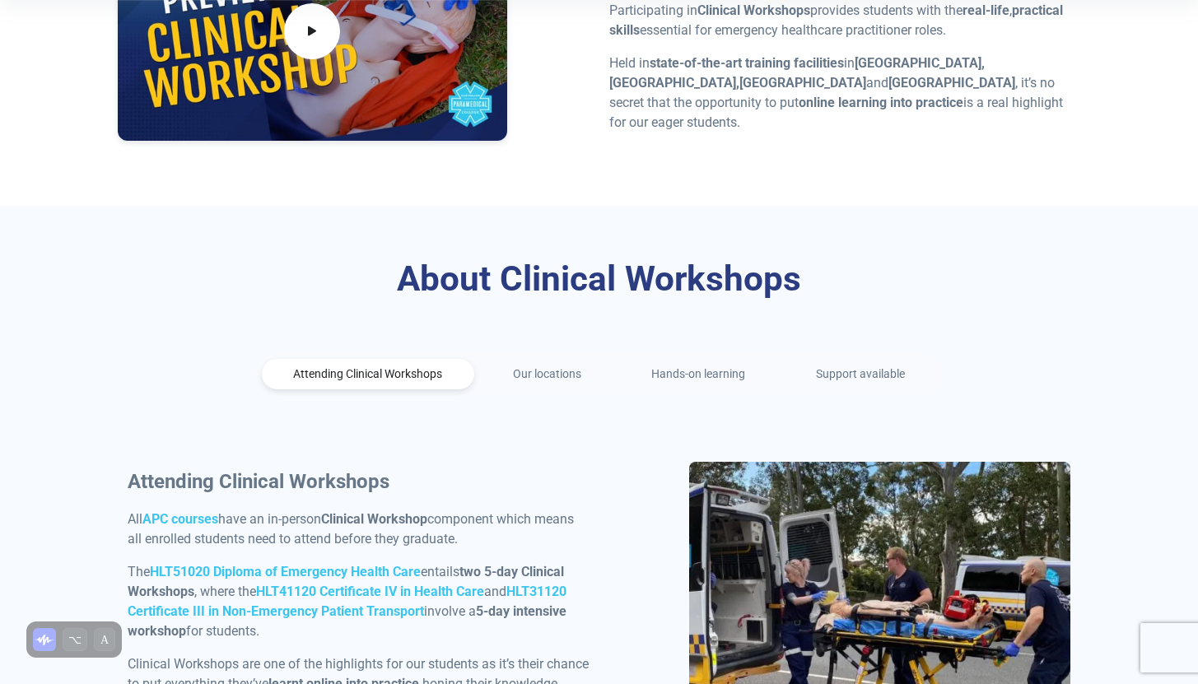
scroll to position [598, 0]
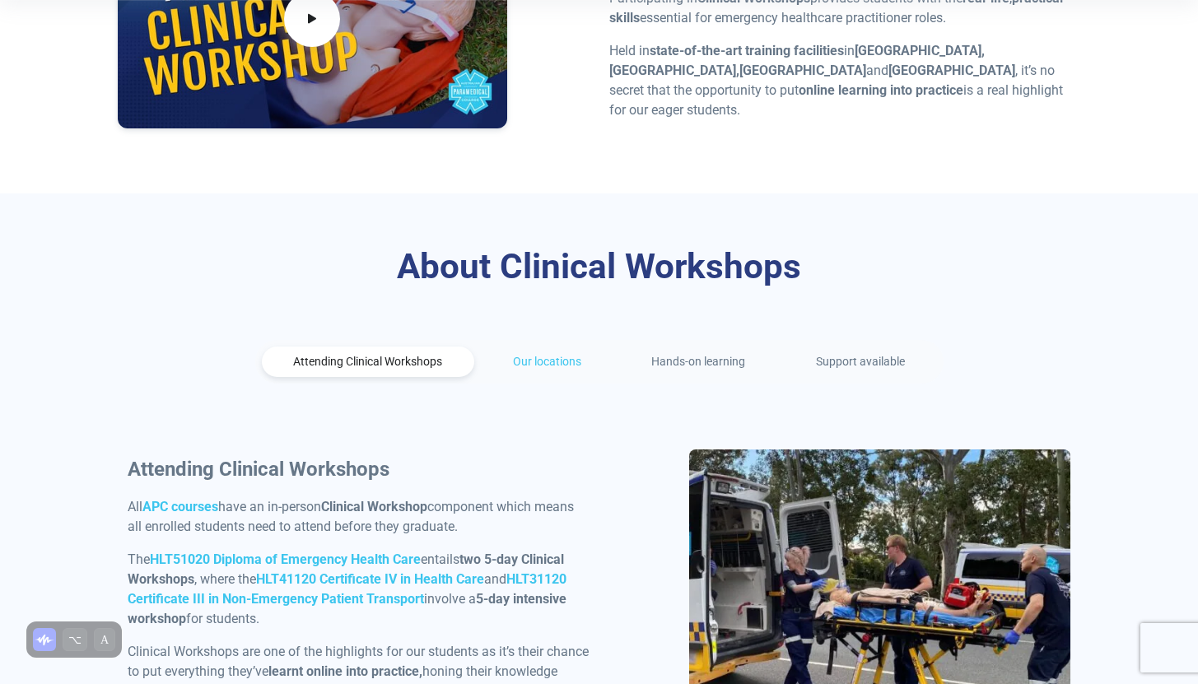
click at [552, 369] on link "Our locations" at bounding box center [547, 362] width 133 height 30
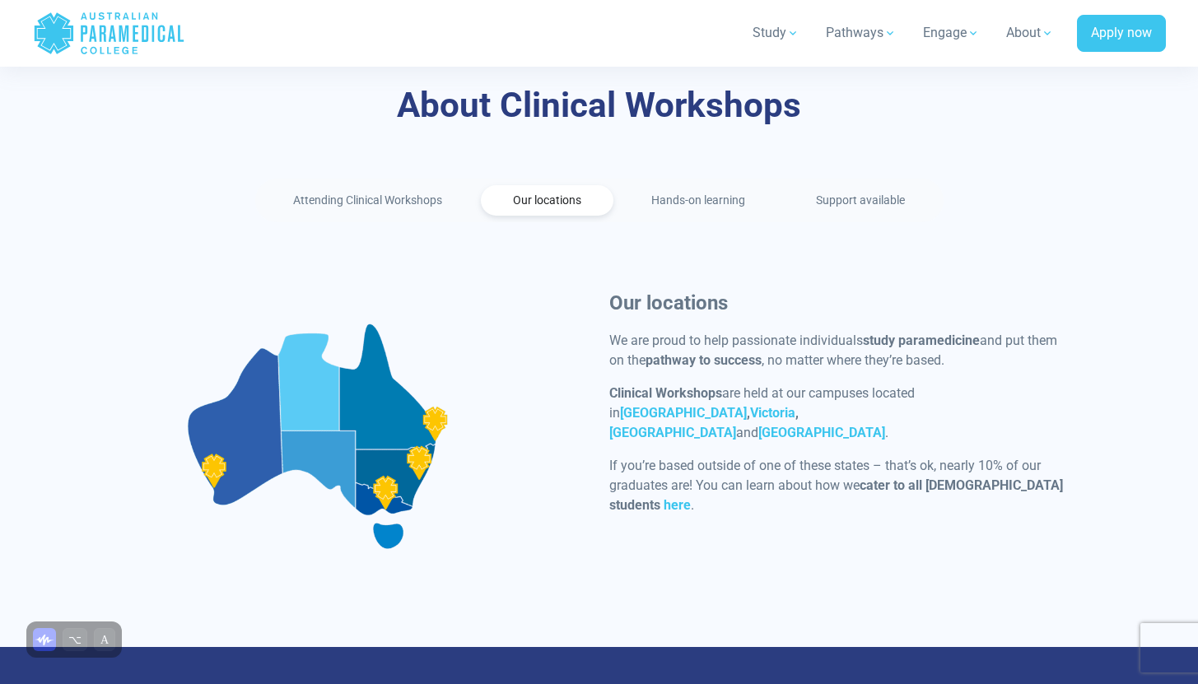
scroll to position [690, 0]
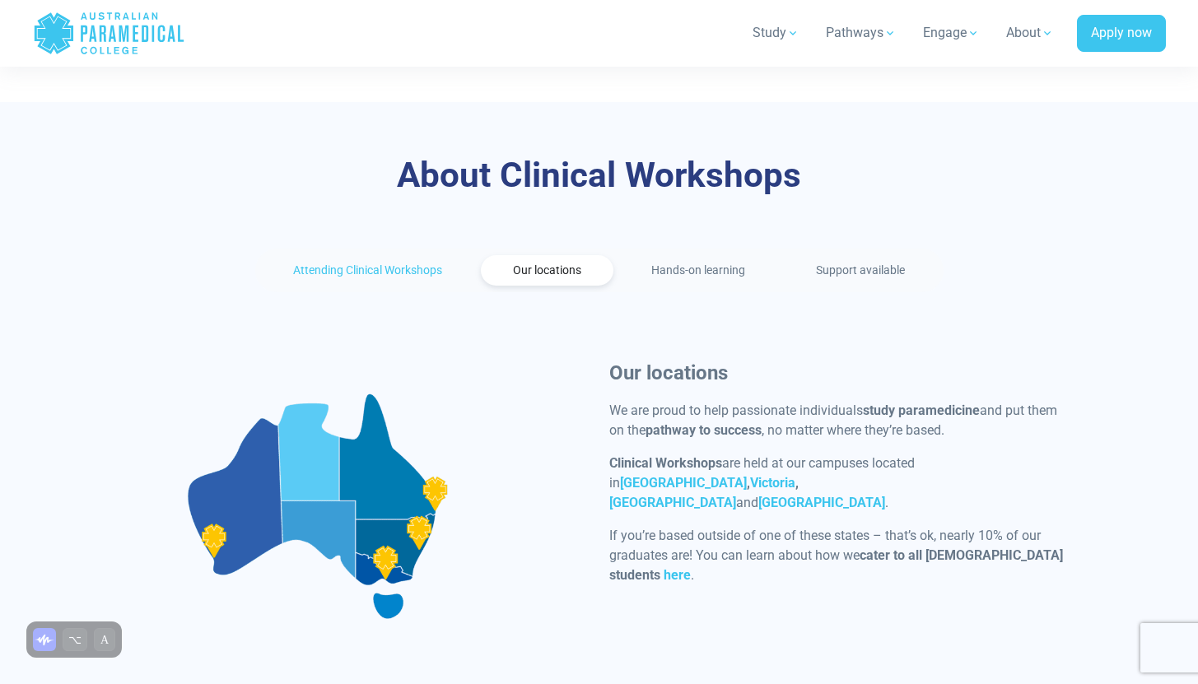
click at [408, 260] on link "Attending Clinical Workshops" at bounding box center [368, 270] width 213 height 30
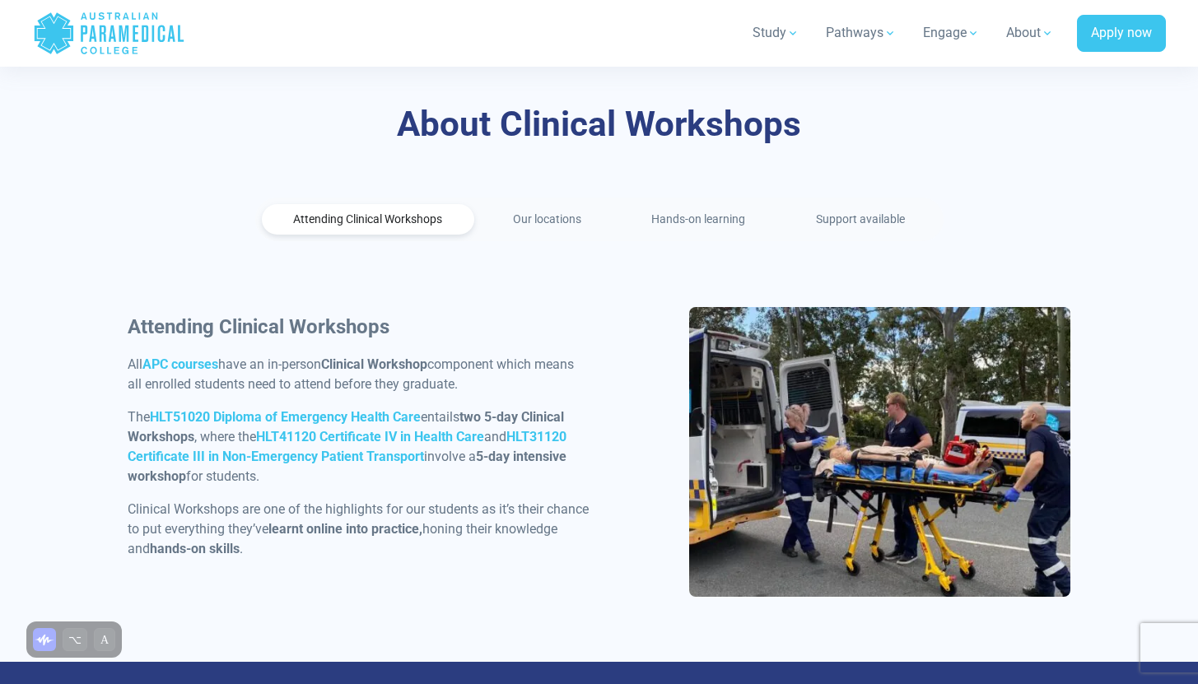
scroll to position [742, 0]
click at [567, 225] on link "Our locations" at bounding box center [547, 218] width 133 height 30
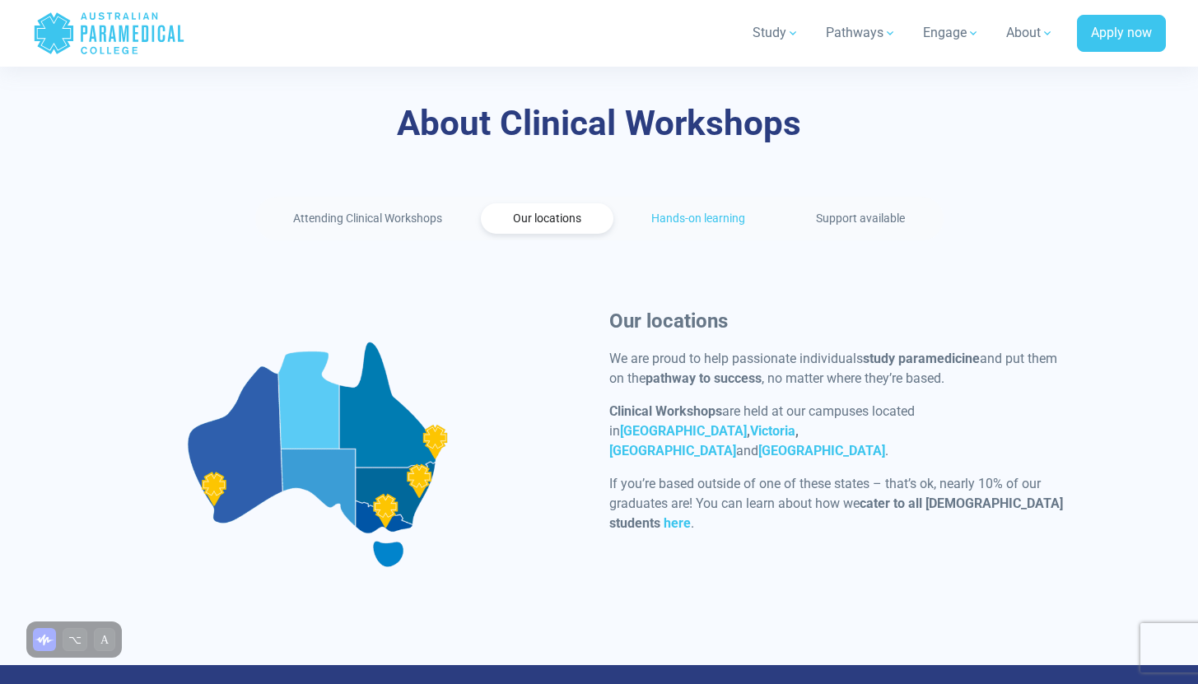
click at [698, 215] on link "Hands-on learning" at bounding box center [699, 218] width 158 height 30
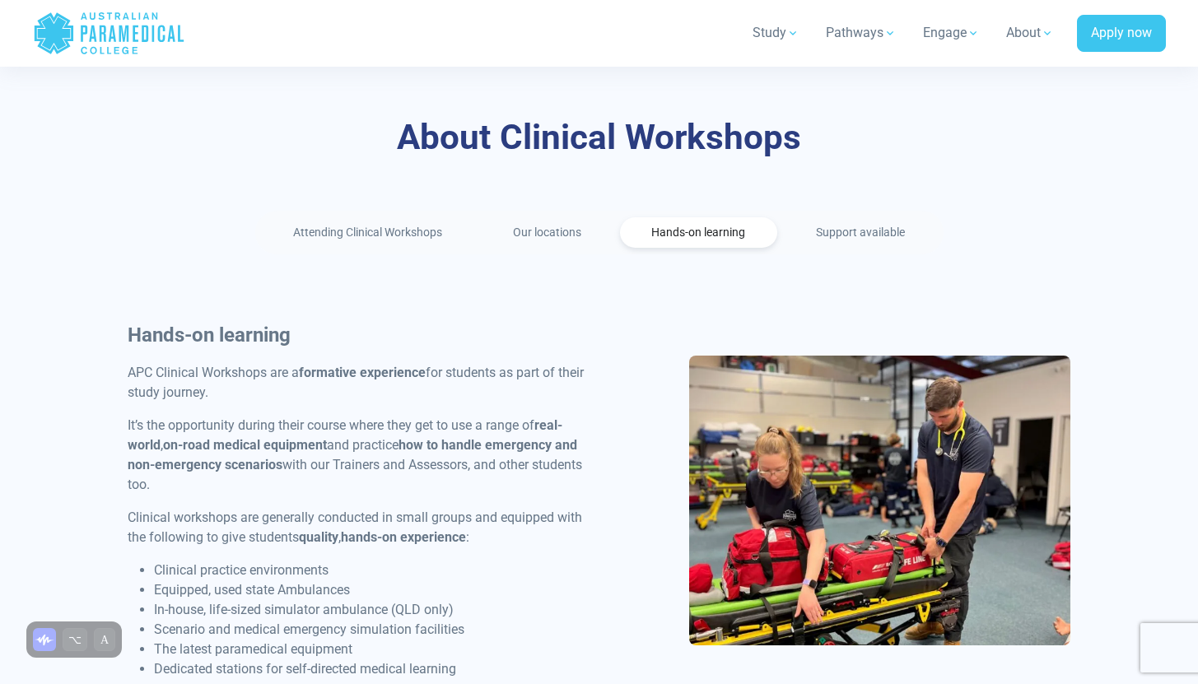
scroll to position [696, 0]
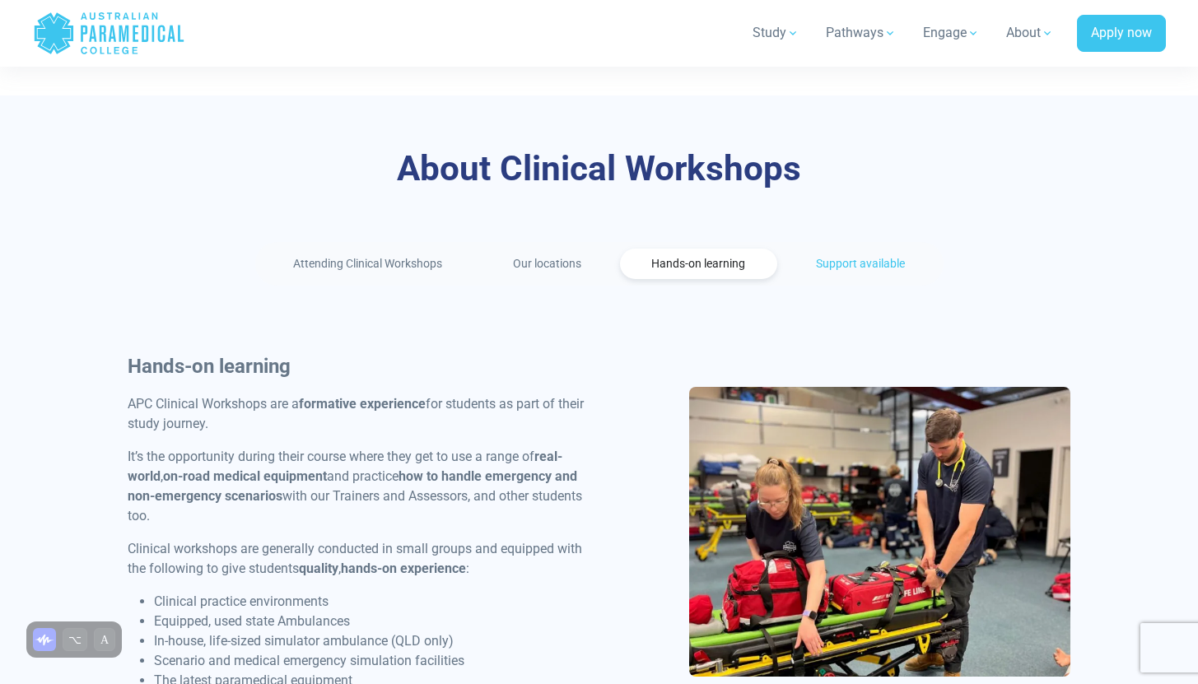
click at [849, 264] on link "Support available" at bounding box center [860, 264] width 153 height 30
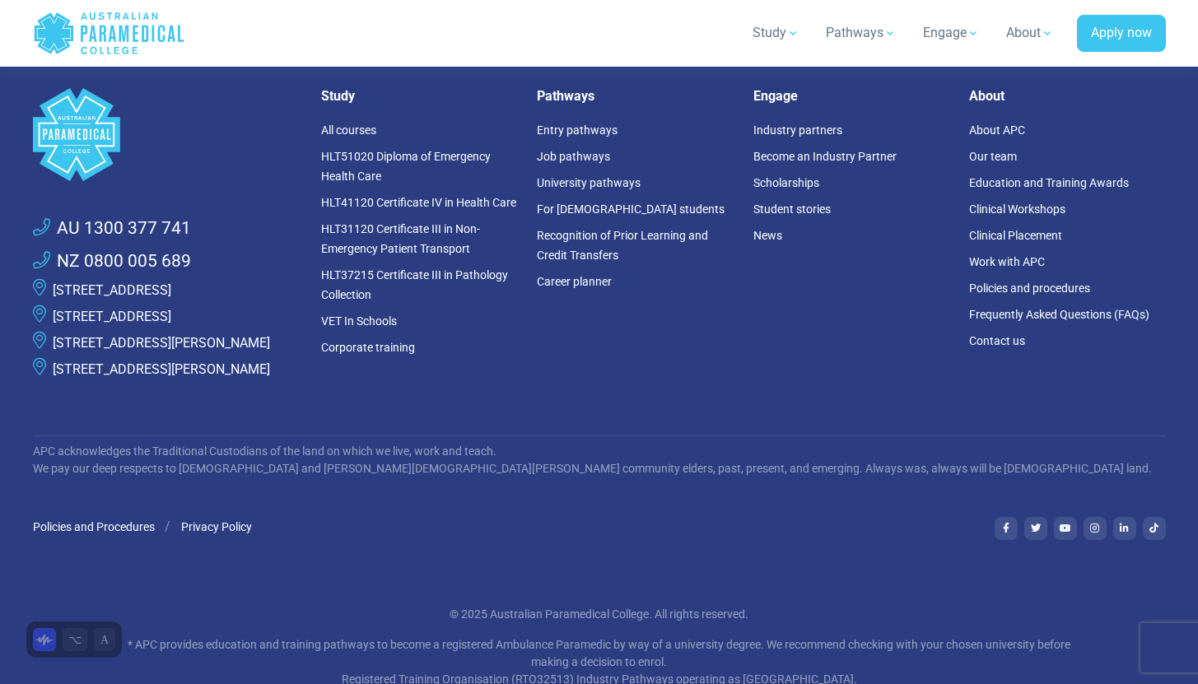
scroll to position [4124, 0]
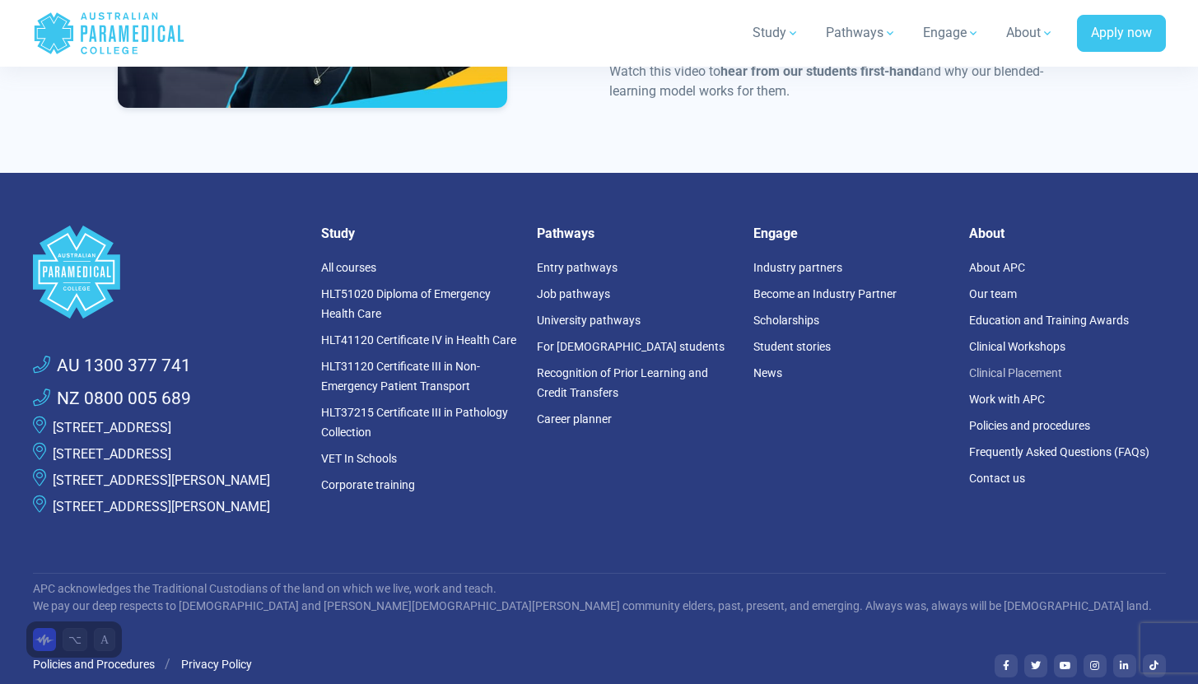
click at [1031, 375] on link "Clinical Placement" at bounding box center [1015, 372] width 93 height 13
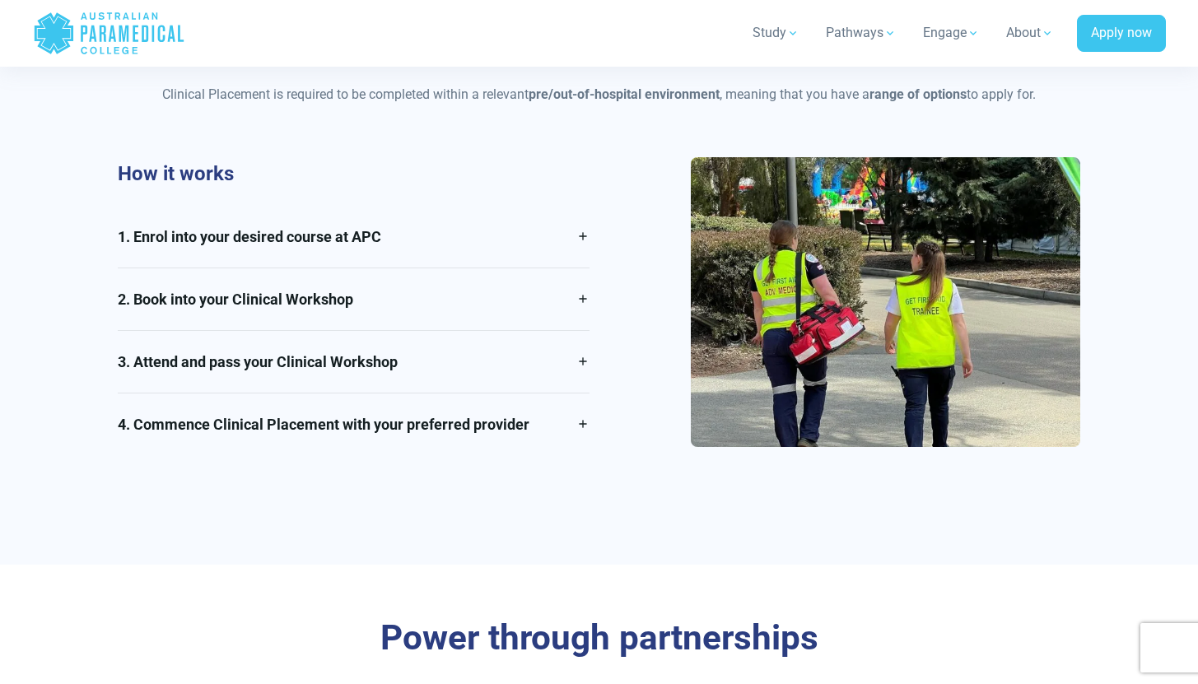
scroll to position [1151, 0]
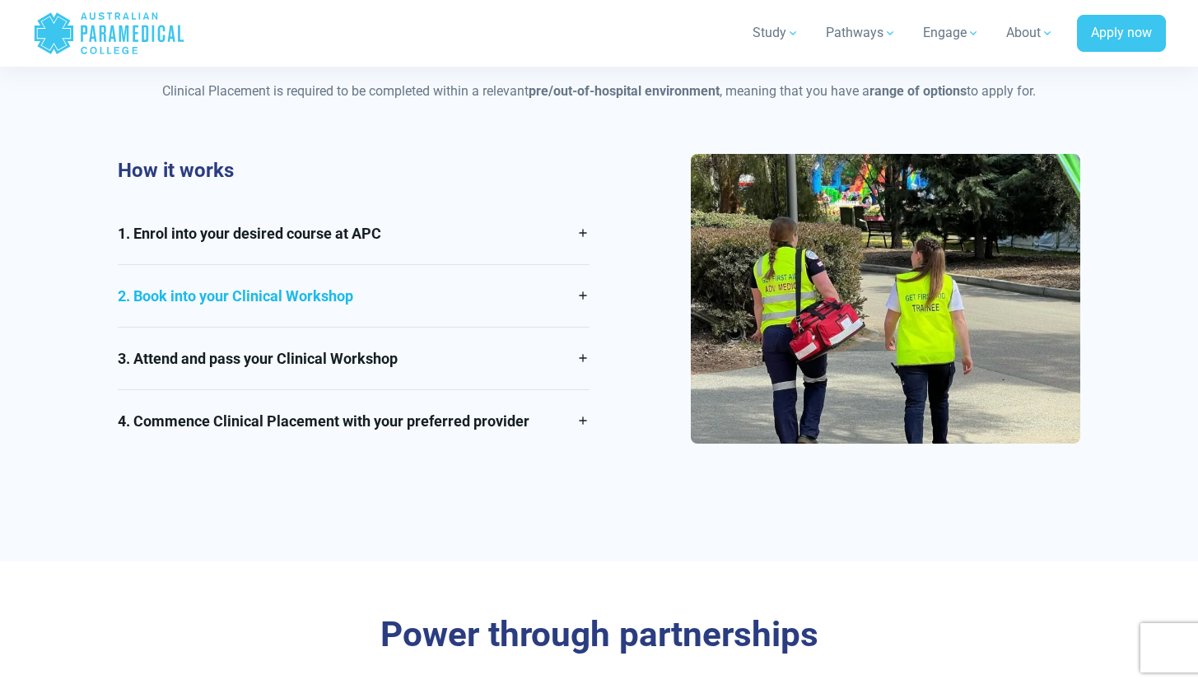
click at [533, 284] on link "2. Book into your Clinical Workshop" at bounding box center [354, 296] width 472 height 62
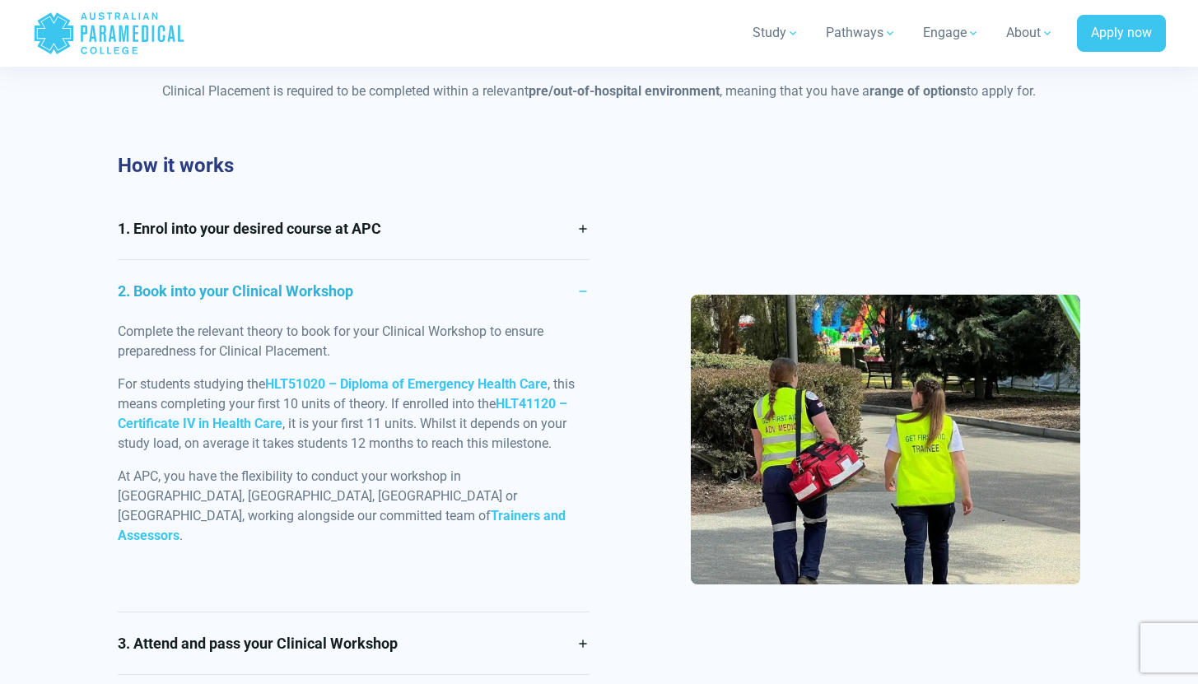
click at [533, 284] on link "2. Book into your Clinical Workshop" at bounding box center [354, 291] width 472 height 62
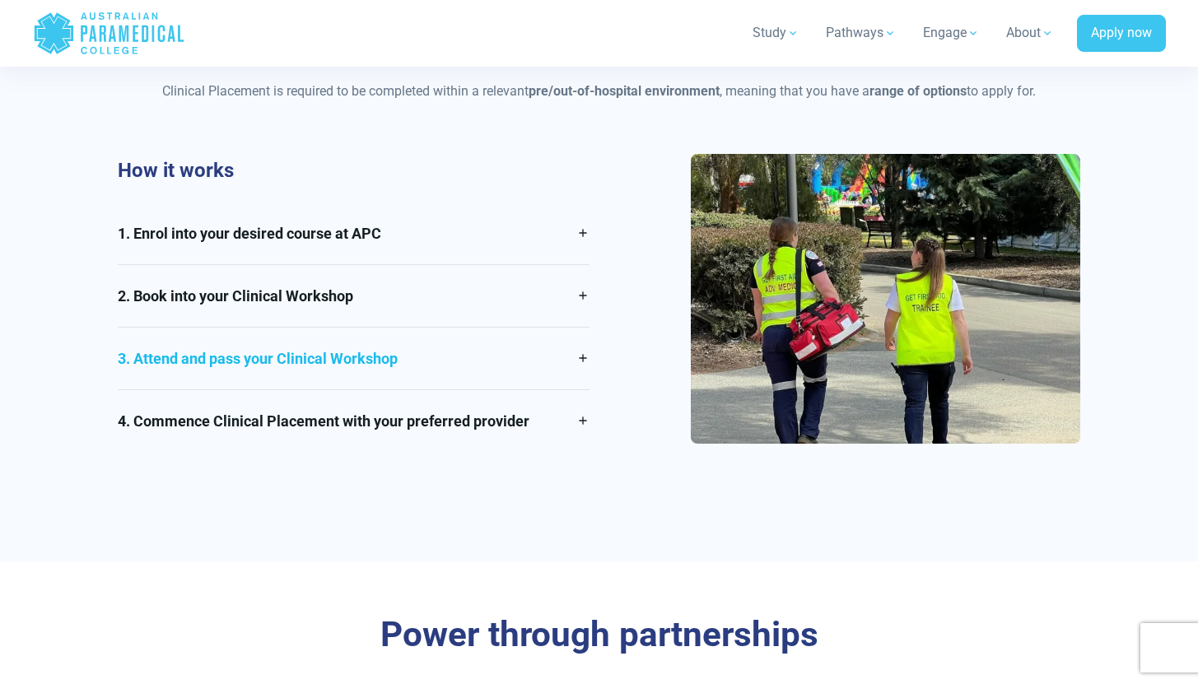
click at [549, 346] on link "3. Attend and pass your Clinical Workshop" at bounding box center [354, 359] width 472 height 62
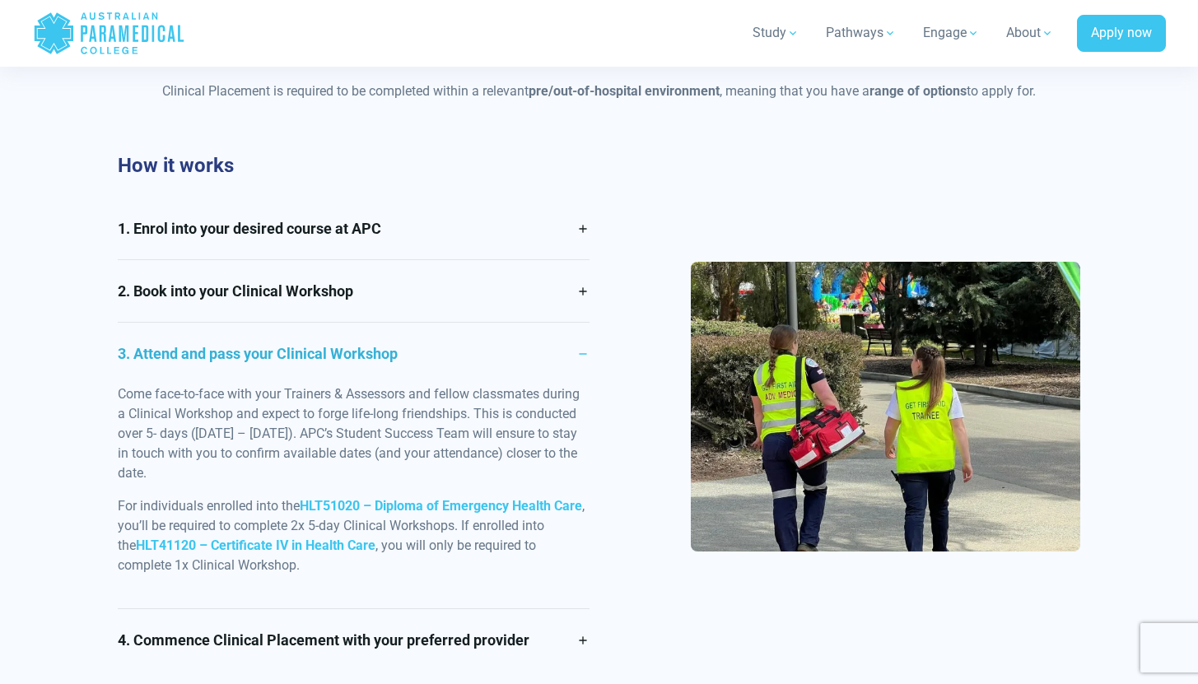
click at [547, 342] on link "3. Attend and pass your Clinical Workshop" at bounding box center [354, 354] width 472 height 62
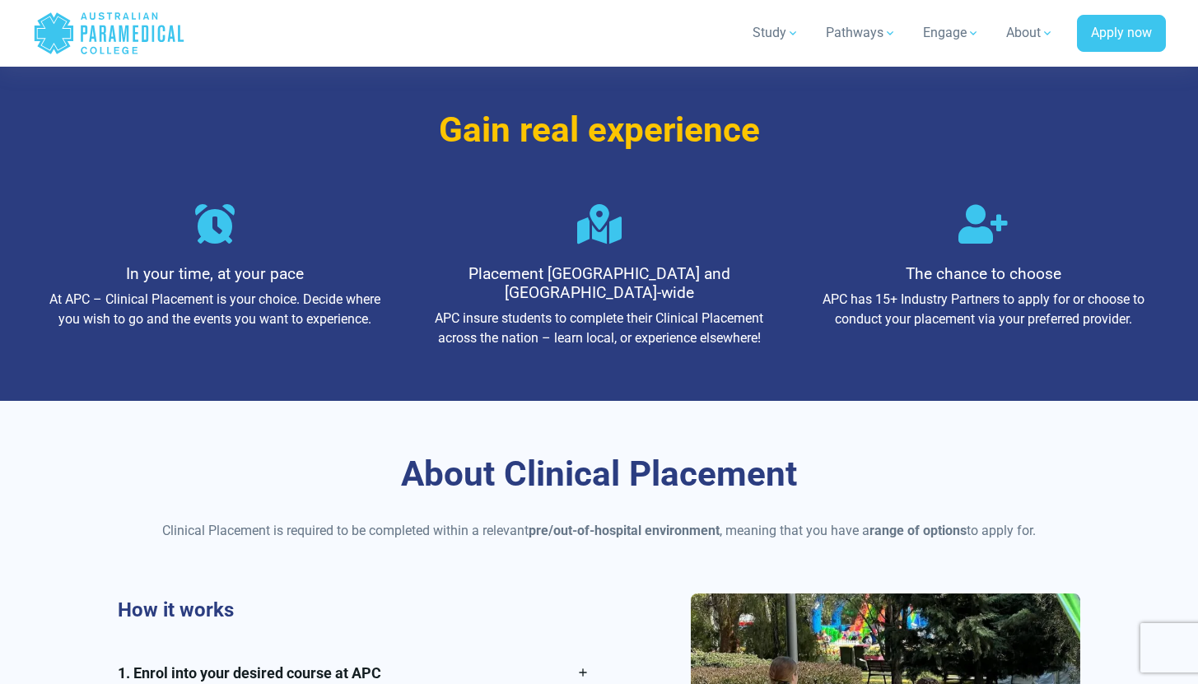
scroll to position [0, 0]
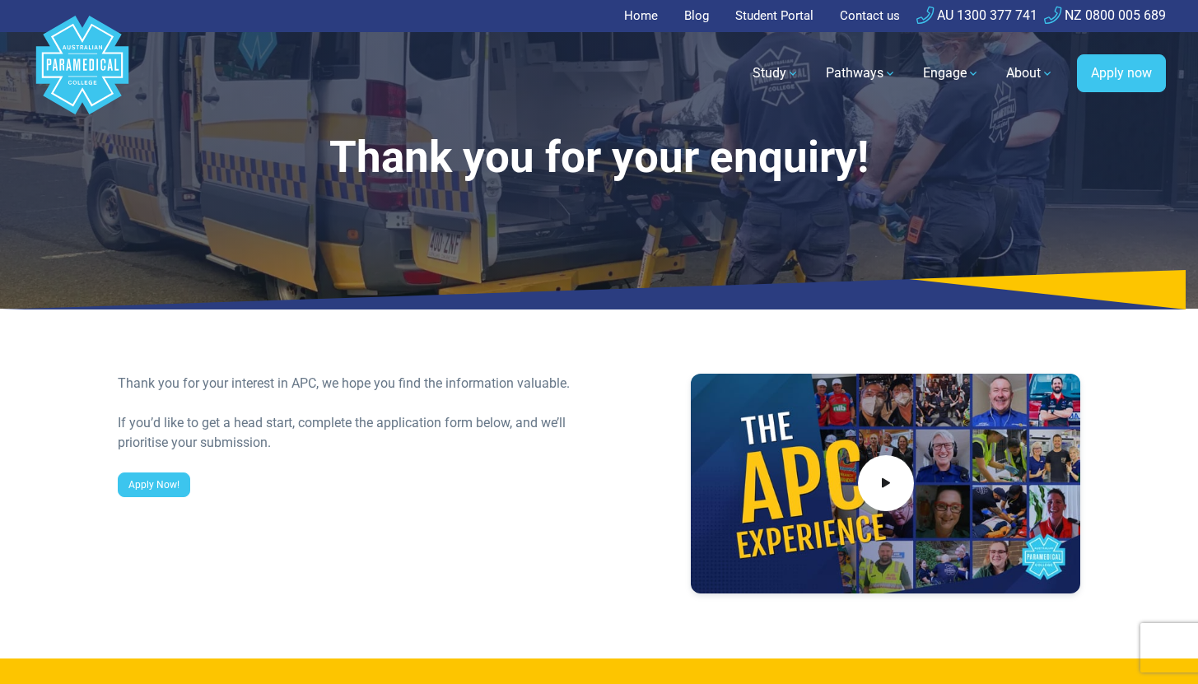
select select "**********"
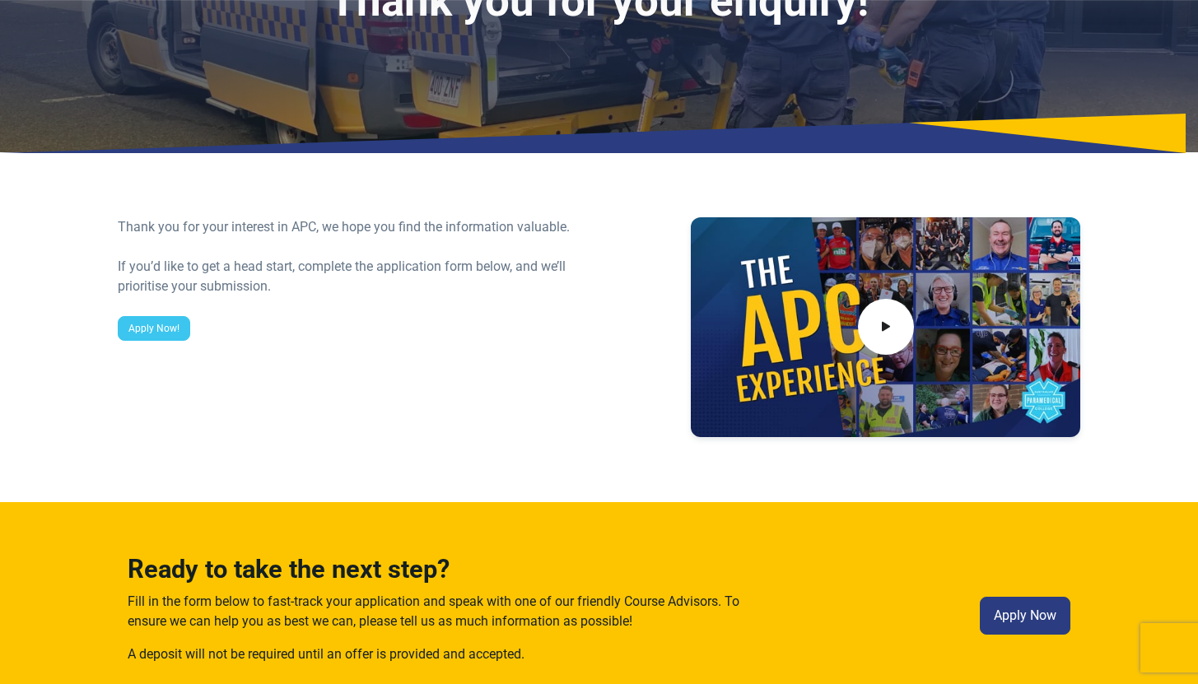
scroll to position [227, 0]
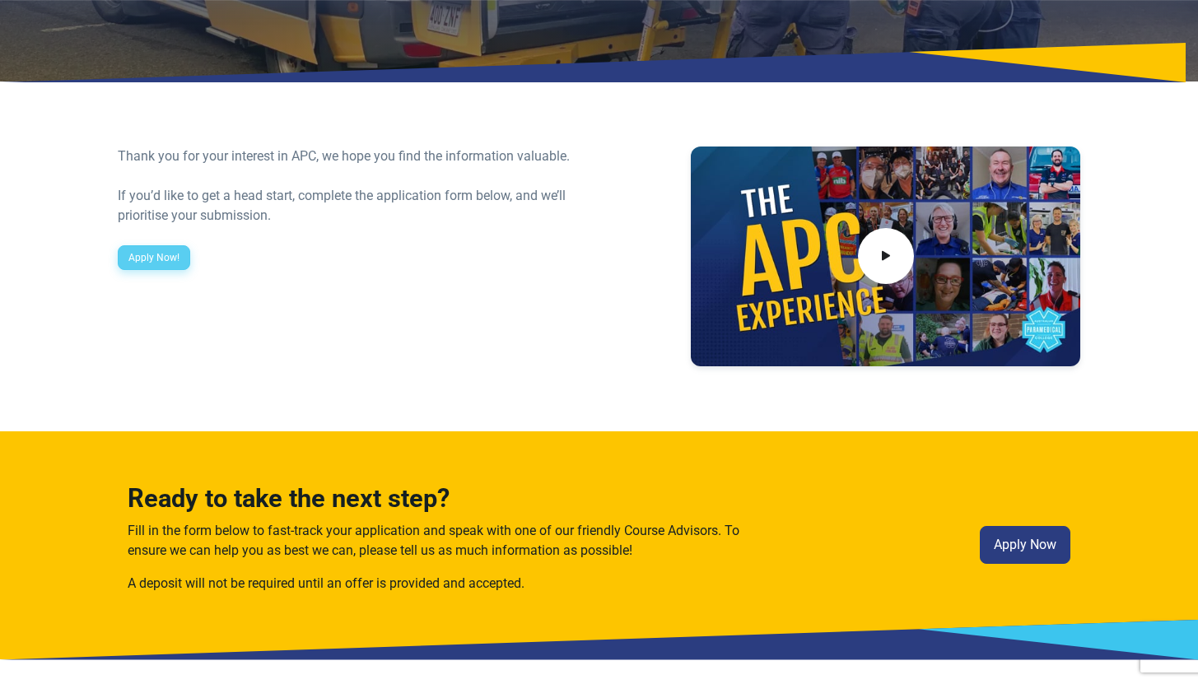
click at [155, 263] on link "Apply Now!" at bounding box center [154, 257] width 72 height 25
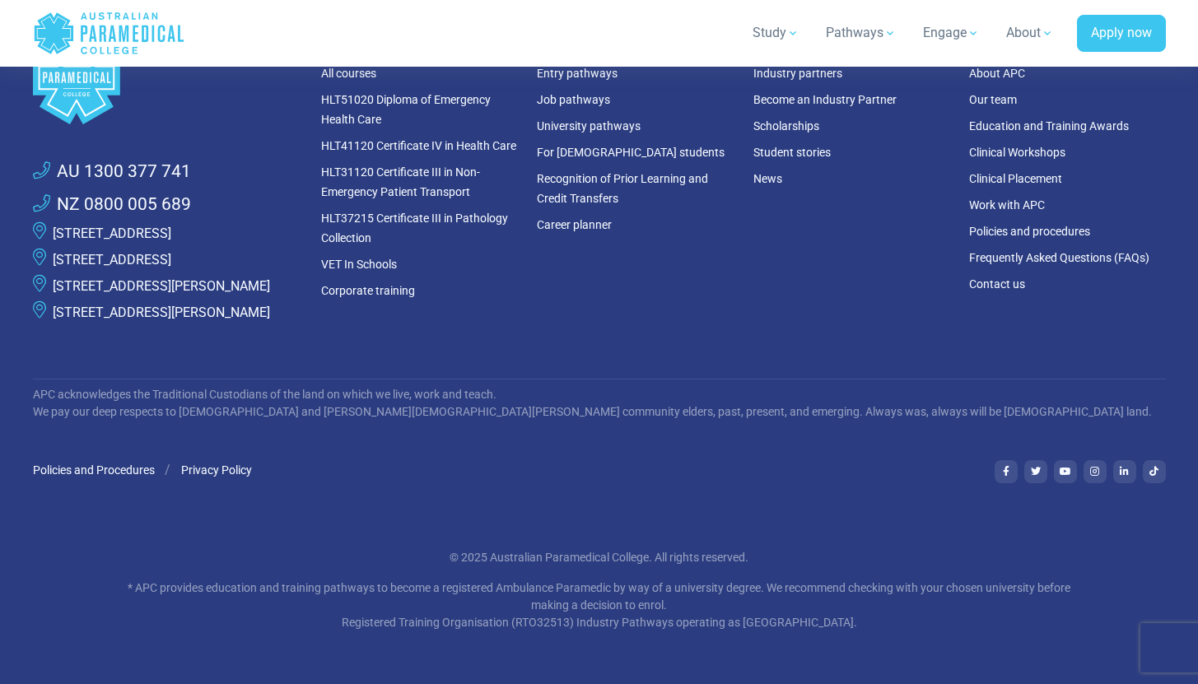
scroll to position [2140, 0]
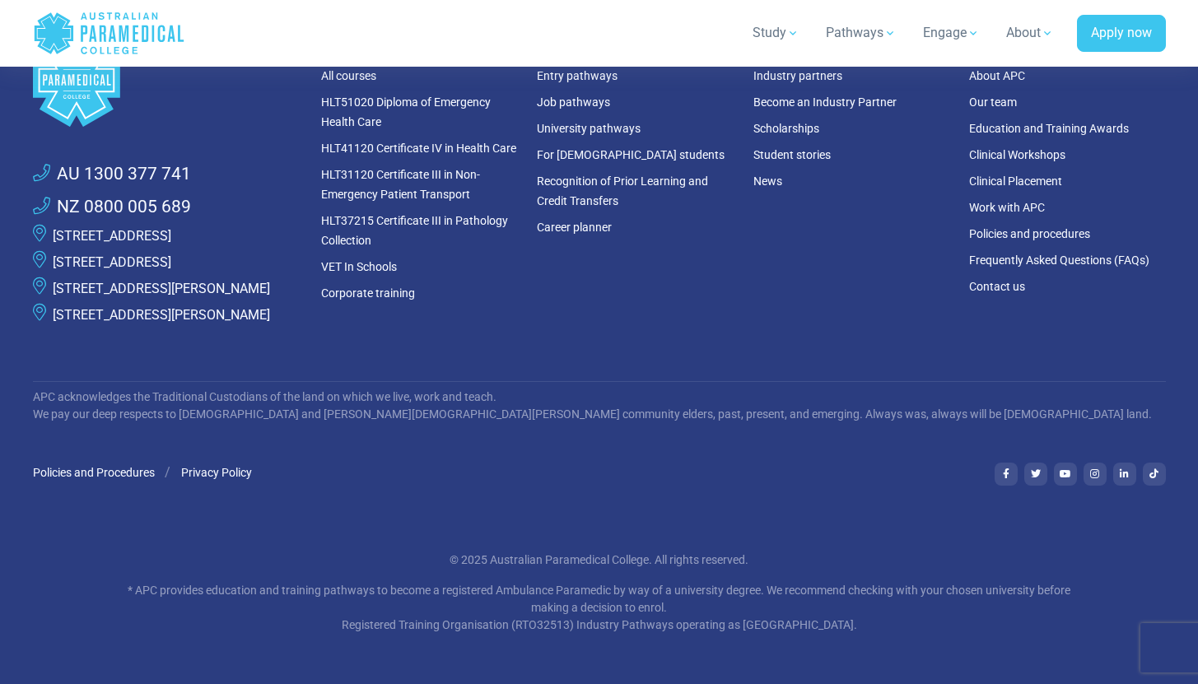
drag, startPoint x: 186, startPoint y: 275, endPoint x: 52, endPoint y: 259, distance: 135.1
click at [53, 259] on p "[STREET_ADDRESS]" at bounding box center [112, 263] width 119 height 20
copy link "[STREET_ADDRESS]"
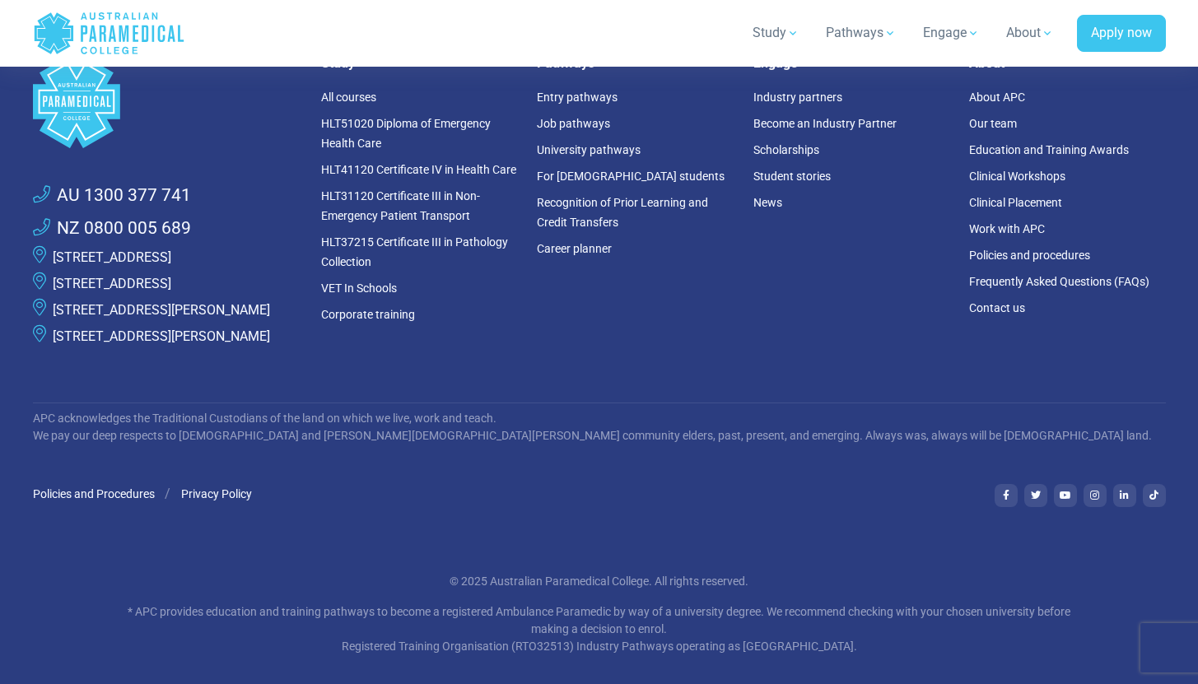
scroll to position [2116, 0]
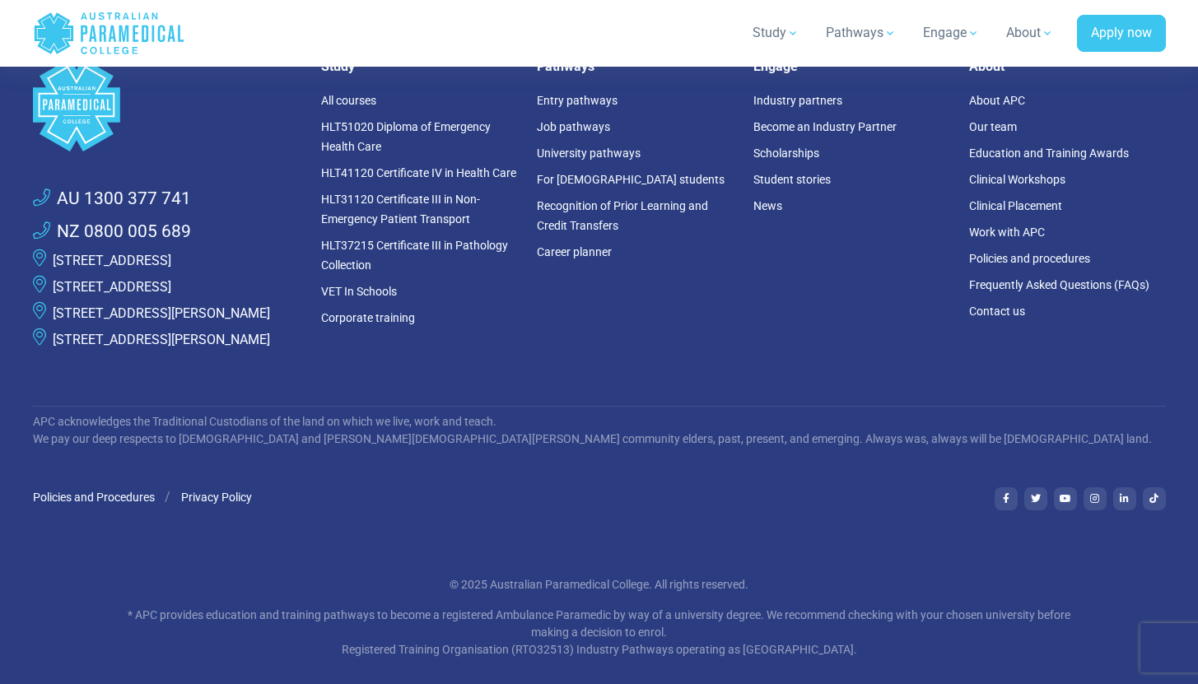
click at [699, 328] on div "Pathways Entry pathways Job pathways University pathways For [DEMOGRAPHIC_DATA]…" at bounding box center [635, 212] width 216 height 308
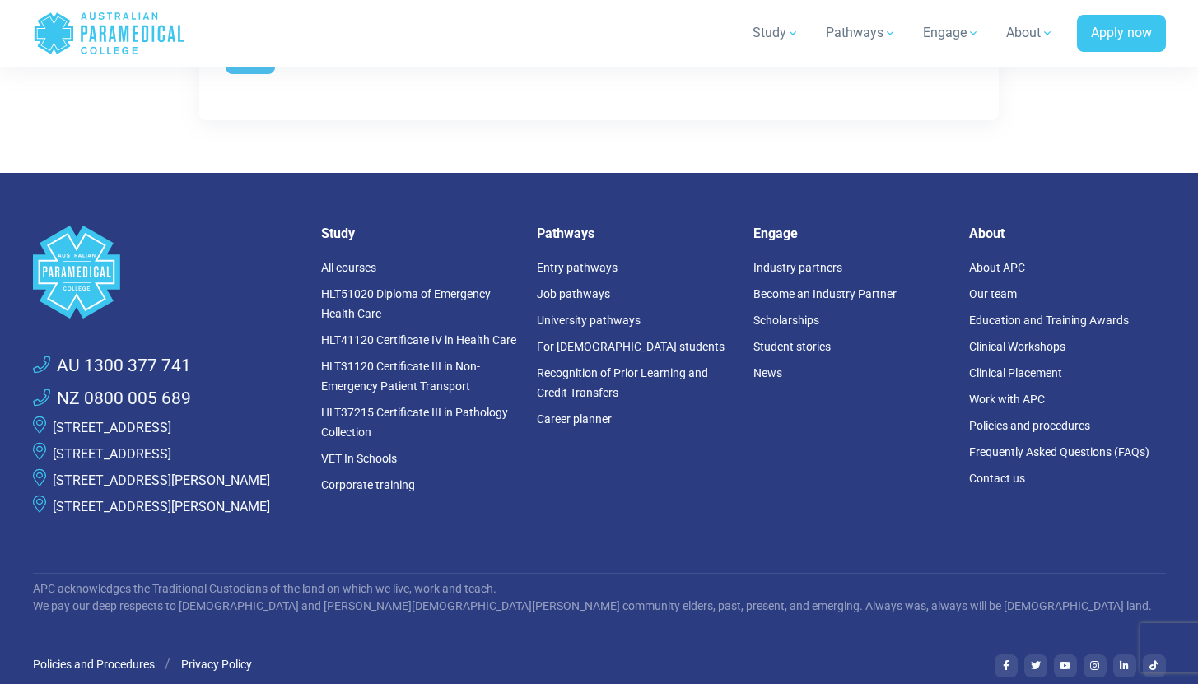
scroll to position [1948, 0]
click at [459, 407] on link "HLT37215 Certificate III in Pathology Collection" at bounding box center [414, 423] width 187 height 33
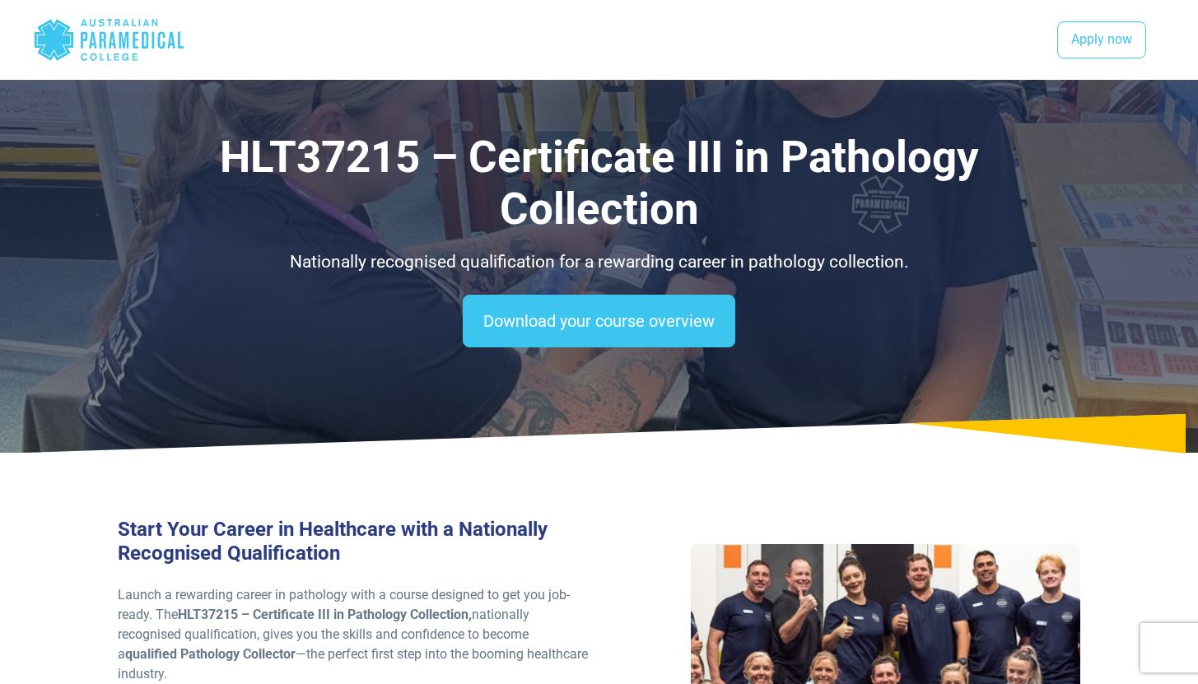
select select "***"
select select "**********"
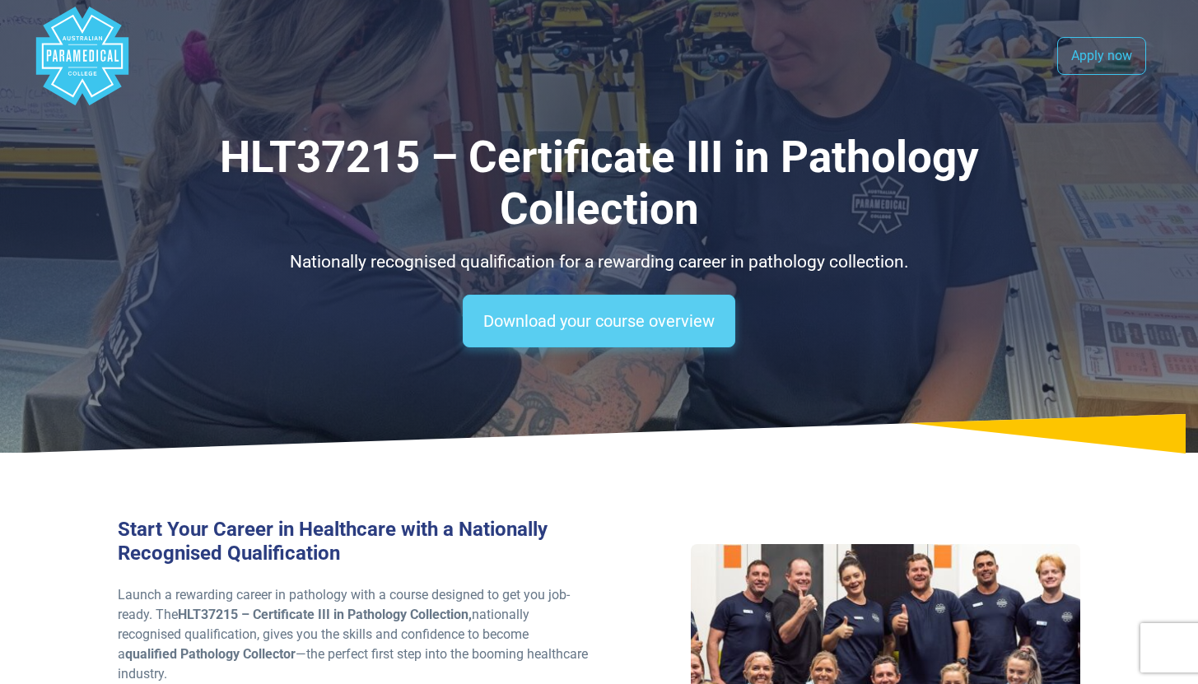
click at [668, 319] on link "Download your course overview" at bounding box center [599, 321] width 272 height 53
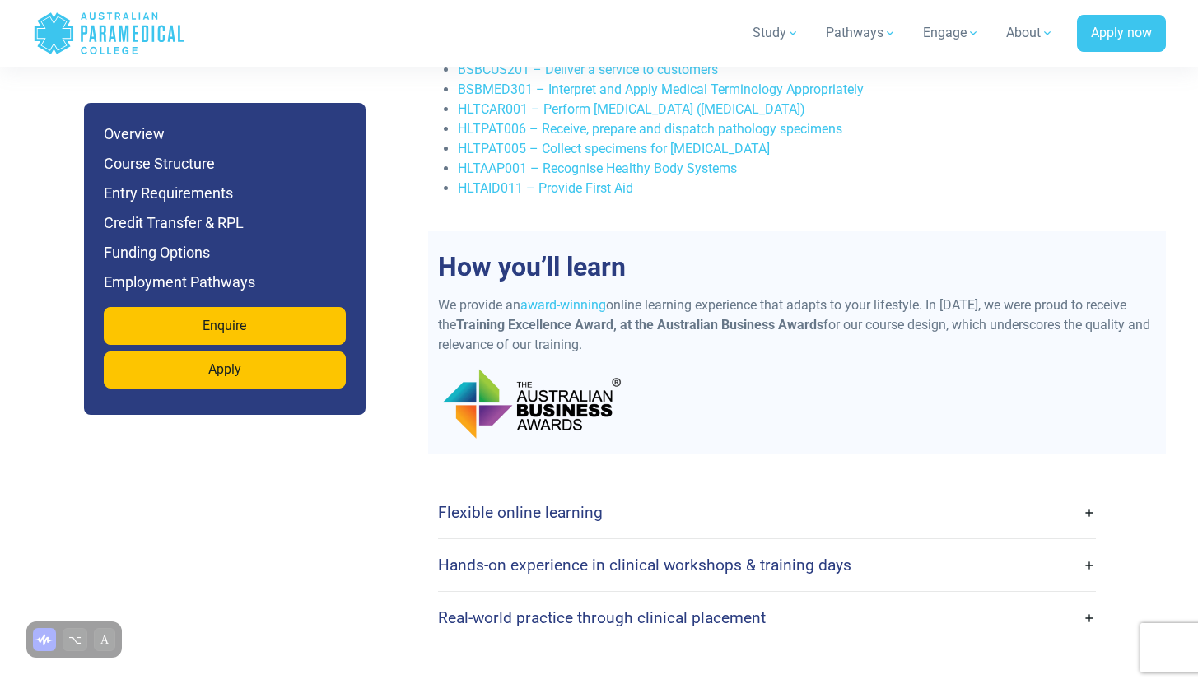
scroll to position [3428, 0]
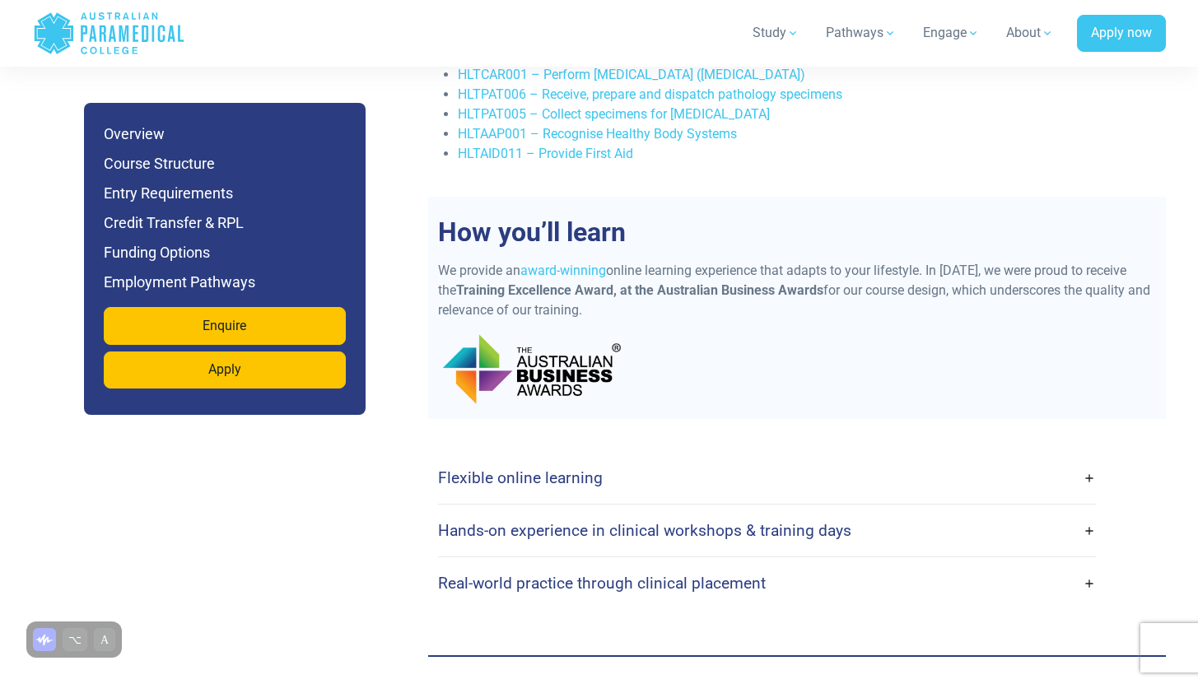
click at [701, 427] on div "Flexible online learning With our flexible online platform, you can complete yo…" at bounding box center [797, 530] width 738 height 223
click at [669, 511] on link "Hands-on experience in clinical workshops & training days" at bounding box center [767, 530] width 658 height 39
click at [669, 462] on link "Flexible online learning" at bounding box center [767, 478] width 658 height 39
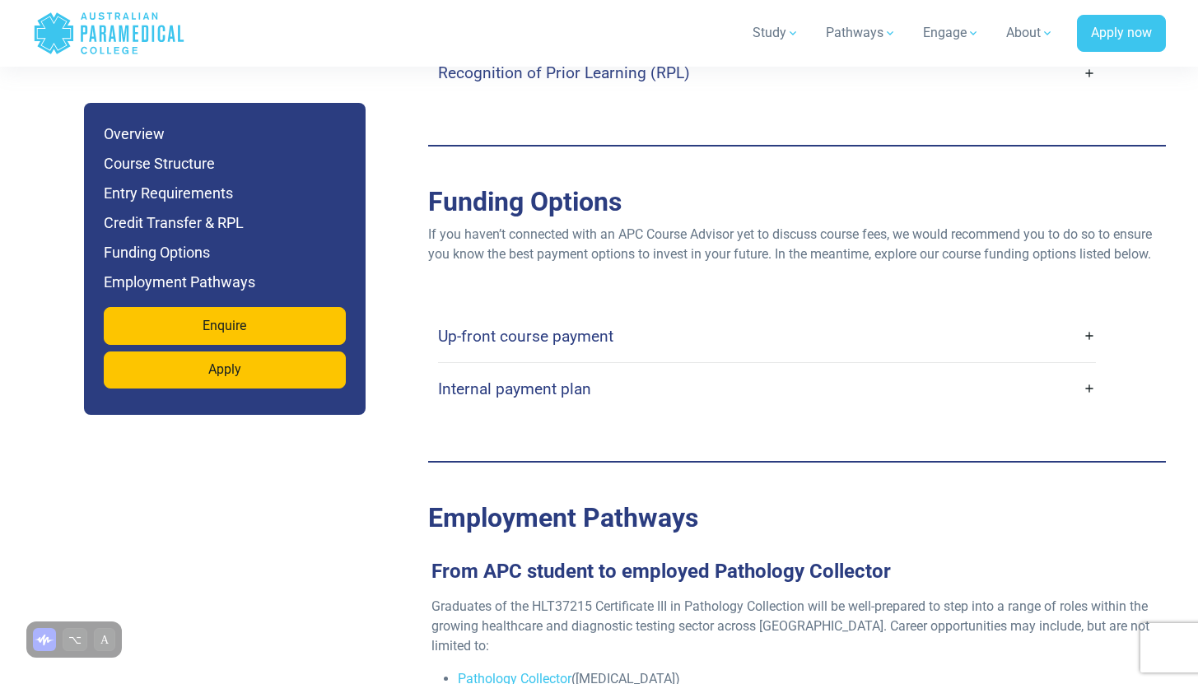
scroll to position [4501, 0]
